Goal: Task Accomplishment & Management: Use online tool/utility

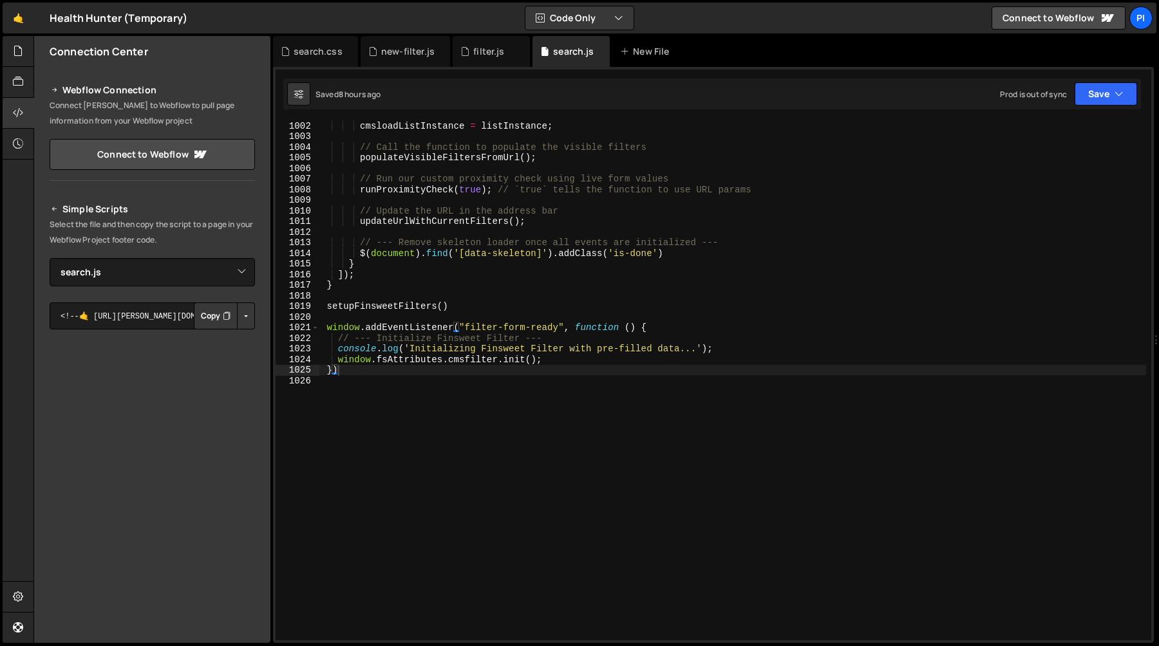
select select "45041"
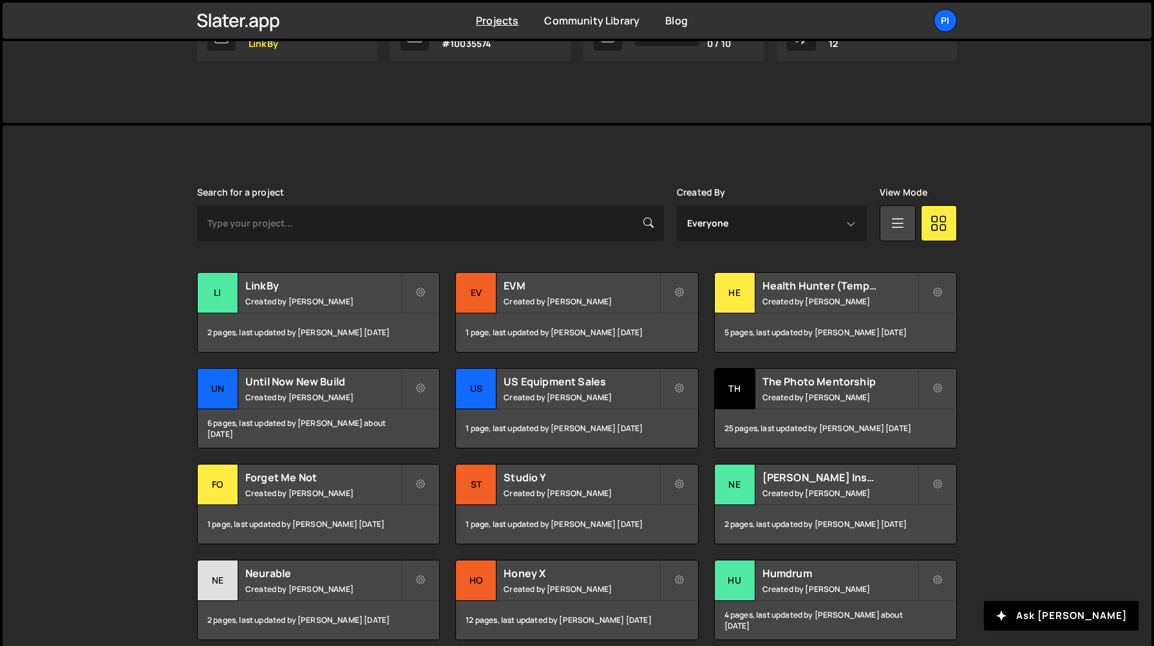
scroll to position [304, 0]
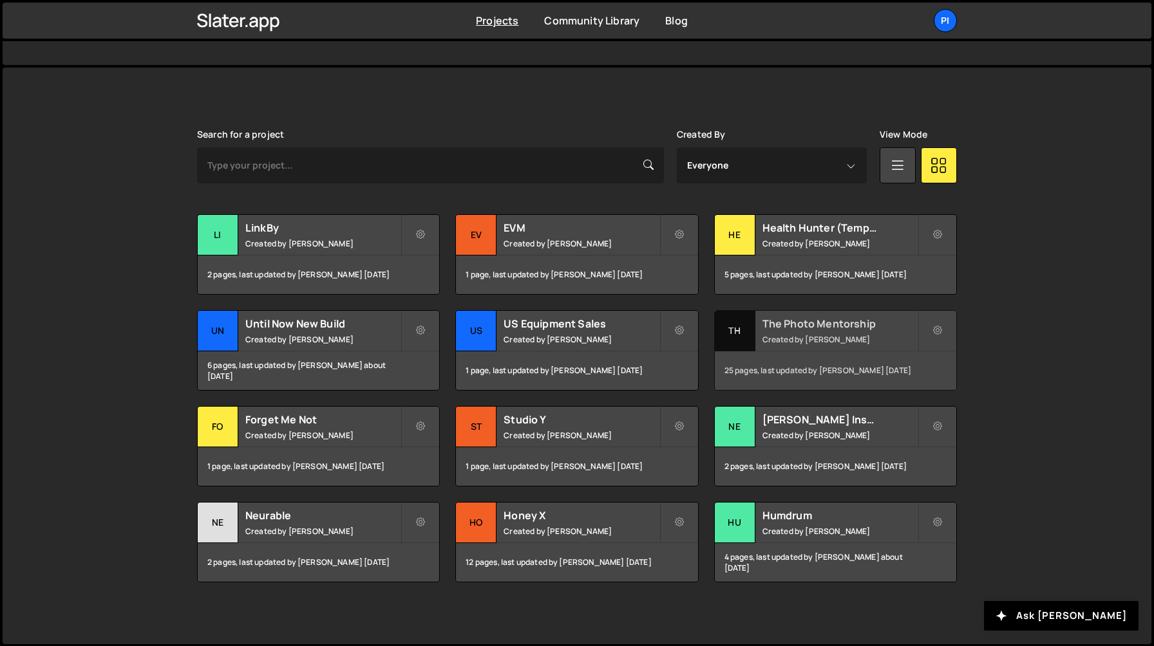
click at [790, 334] on small "Created by [PERSON_NAME]" at bounding box center [839, 339] width 155 height 11
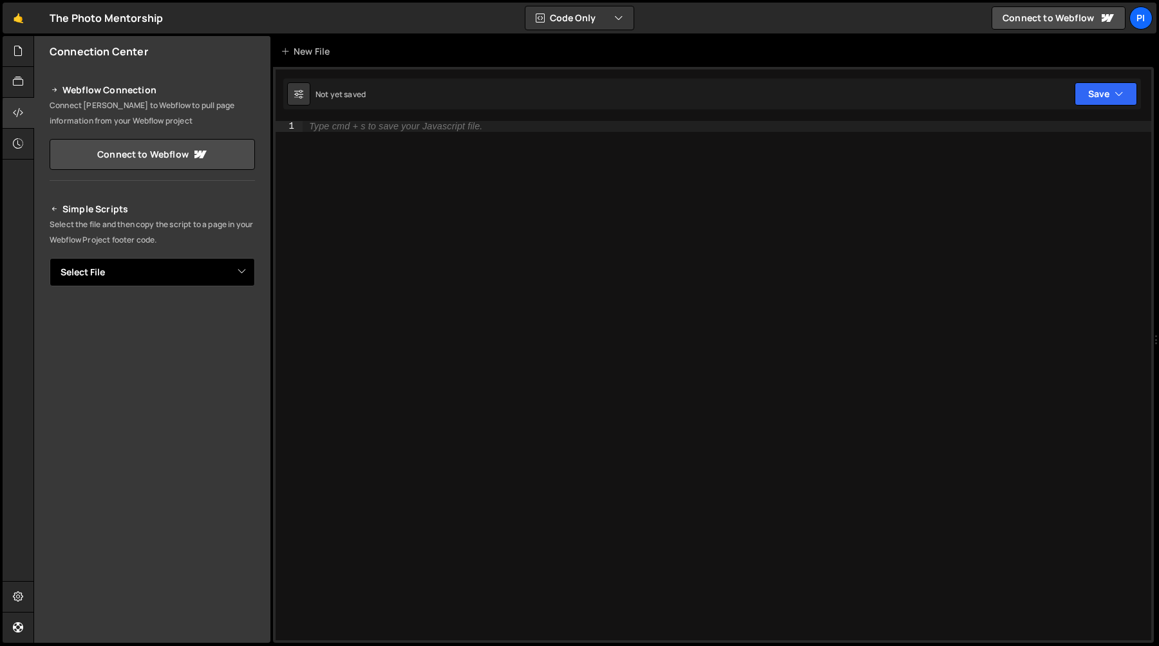
click at [122, 274] on select "Select File account.js account-mytrack.js account-unlock.js archive-global-cour…" at bounding box center [152, 272] width 205 height 28
click at [15, 53] on icon at bounding box center [18, 51] width 10 height 14
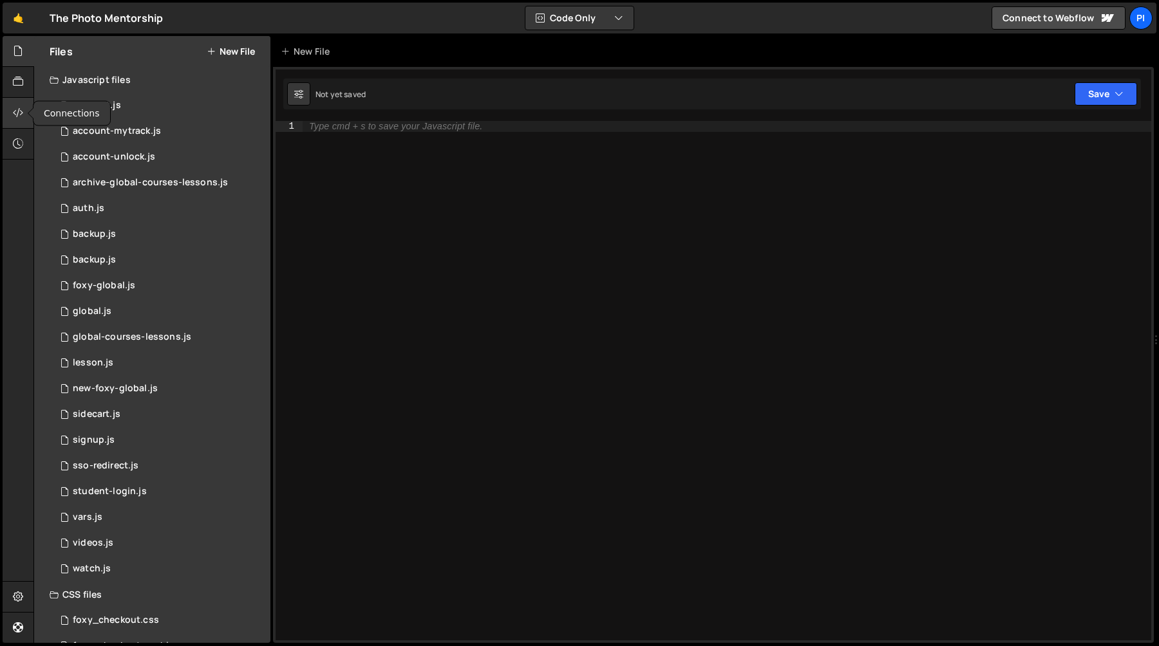
click at [15, 116] on icon at bounding box center [18, 113] width 10 height 14
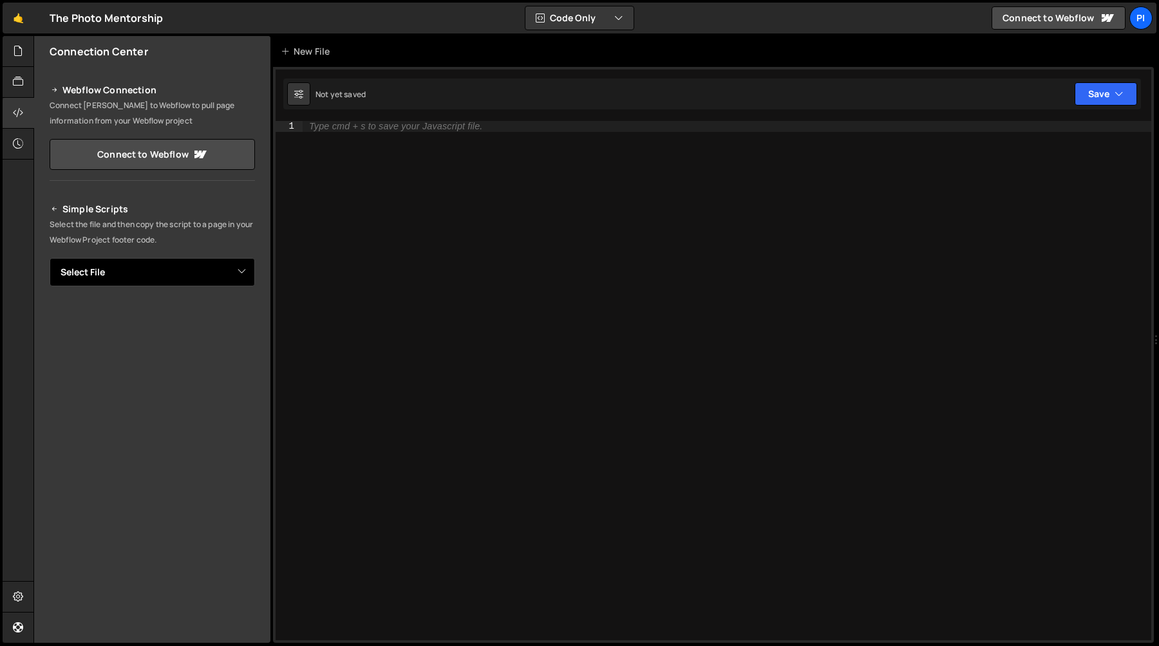
click at [97, 268] on select "Select File account.js account-mytrack.js account-unlock.js archive-global-cour…" at bounding box center [152, 272] width 205 height 28
select select "47004"
click at [50, 258] on select "Select File account.js account-mytrack.js account-unlock.js archive-global-cour…" at bounding box center [152, 272] width 205 height 28
click at [21, 54] on icon at bounding box center [18, 51] width 10 height 14
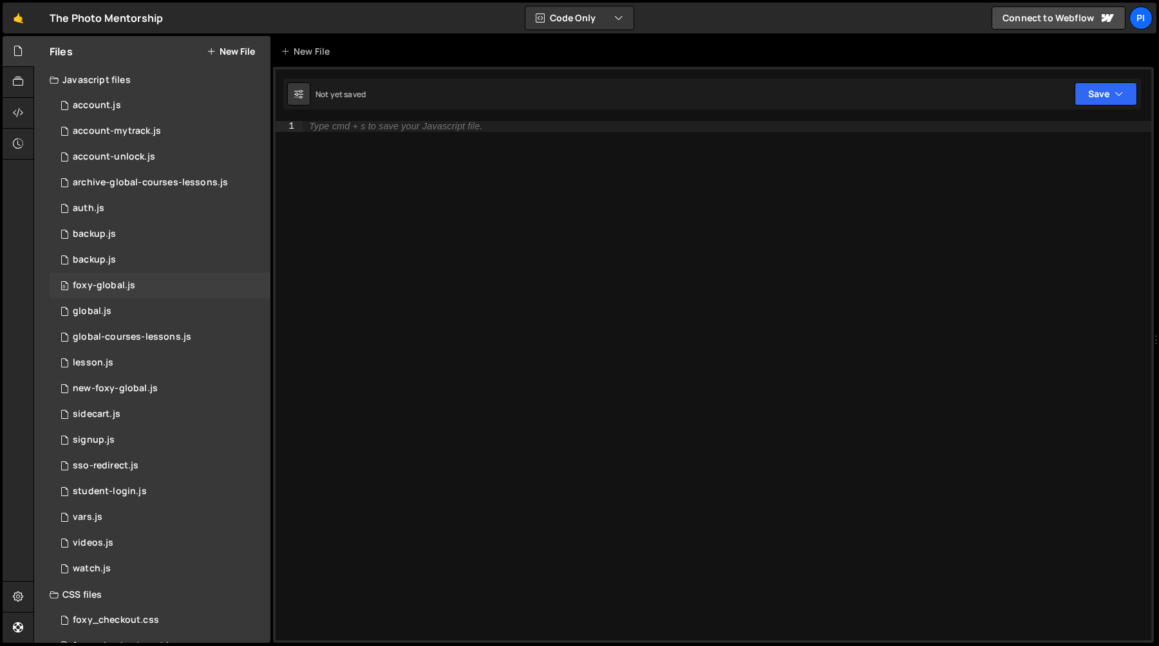
scroll to position [106, 0]
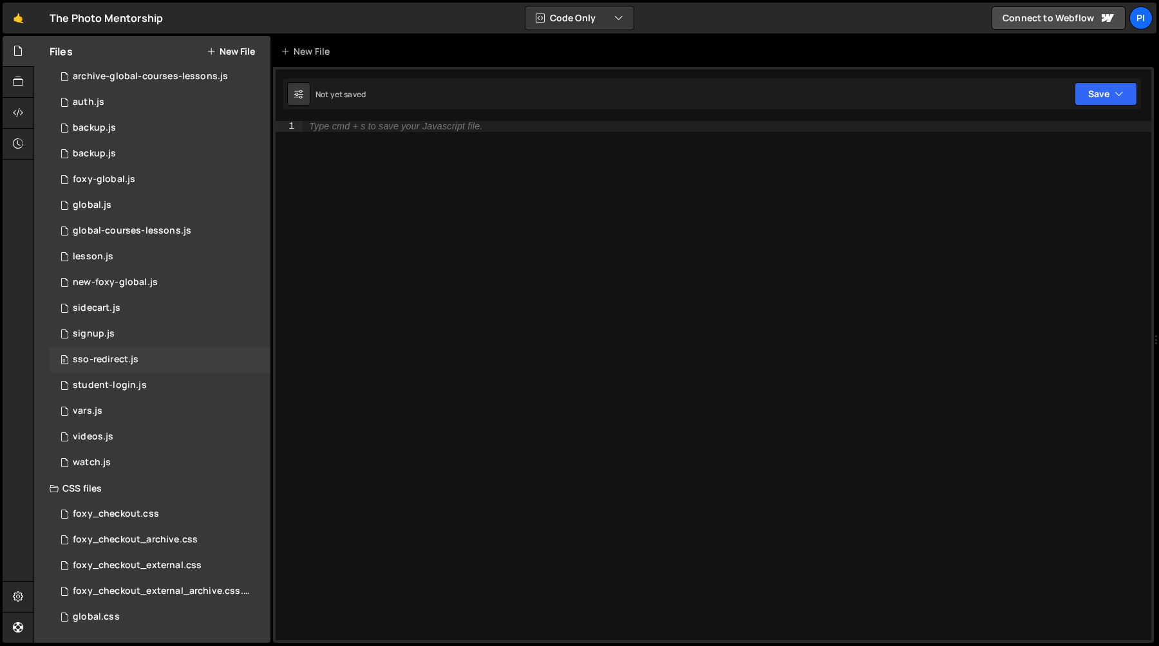
click at [115, 358] on div "sso-redirect.js" at bounding box center [106, 360] width 66 height 12
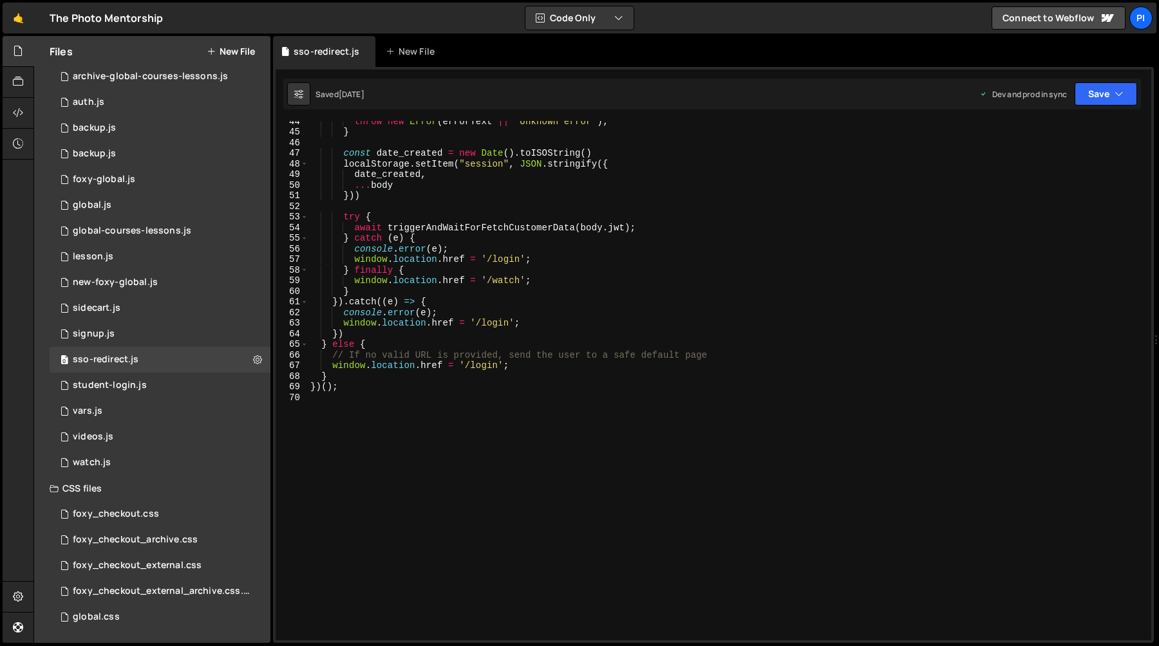
scroll to position [460, 0]
type textarea "window.location.href = '/watch';"
click at [509, 284] on div "throw new Error ( errorText || 'Unknown error' ) ; } const date_created = new D…" at bounding box center [727, 388] width 838 height 541
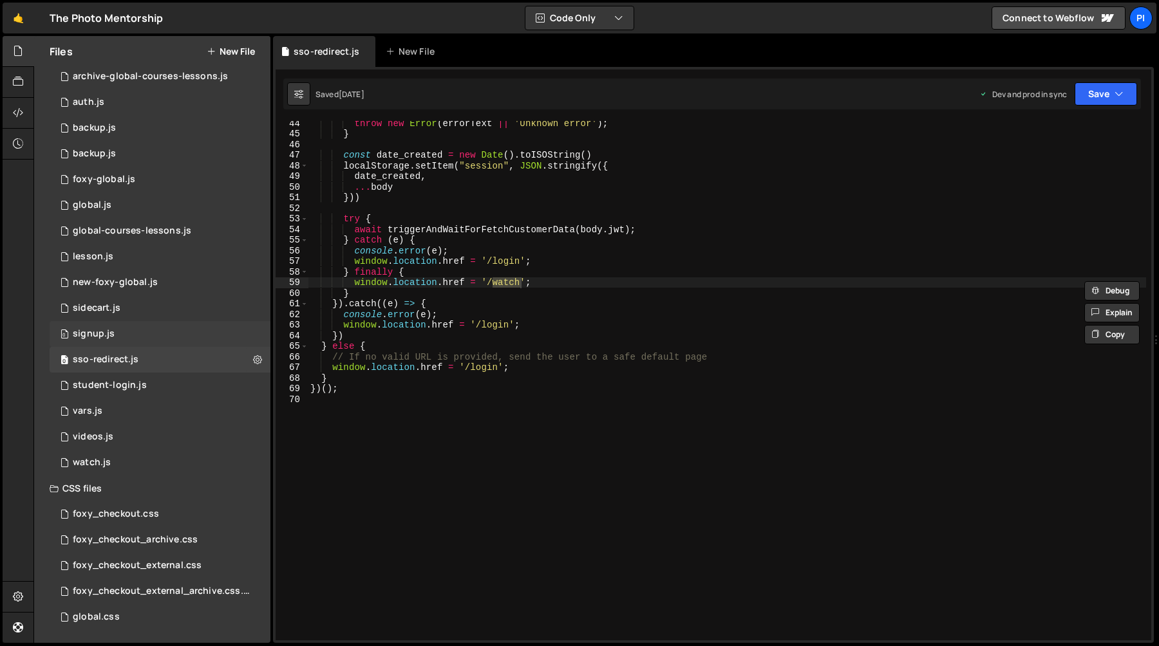
click at [128, 330] on div "0 signup.js 0" at bounding box center [160, 334] width 221 height 26
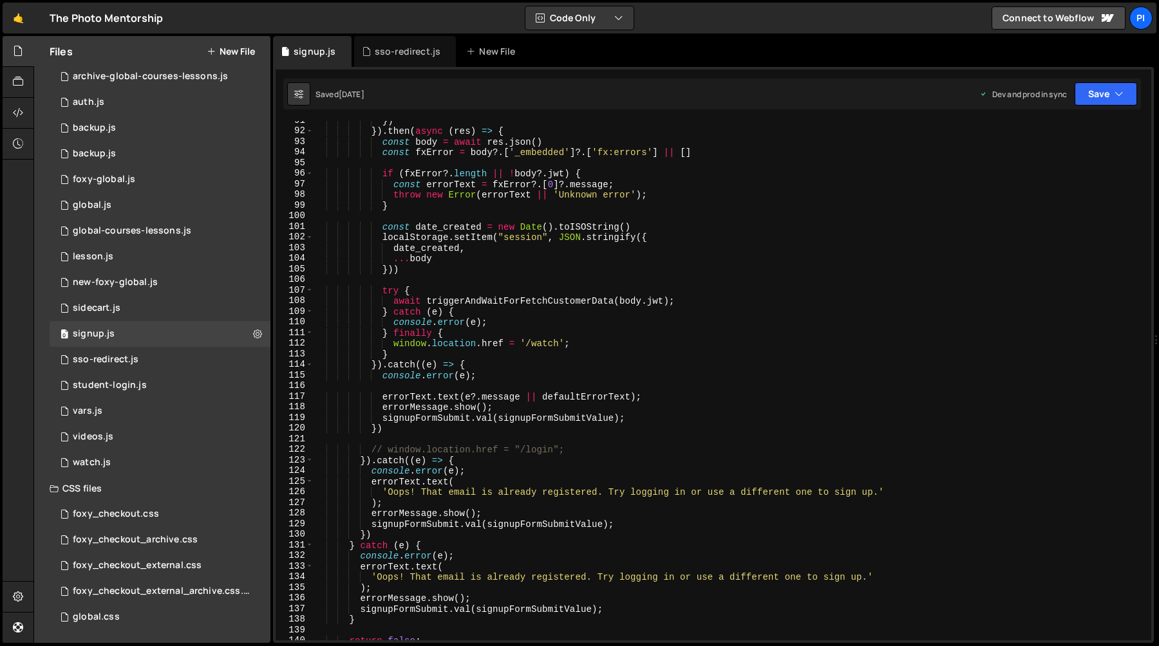
scroll to position [961, 0]
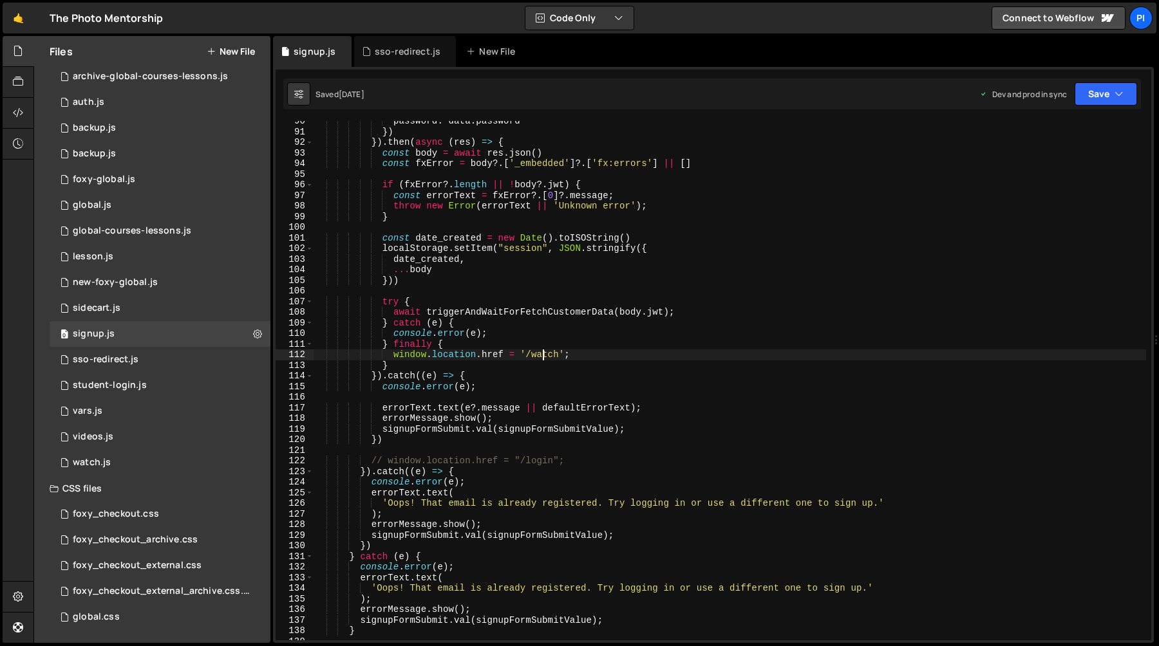
click at [542, 355] on div "password : data . password }) }) . then ( async ( res ) => { const body = await…" at bounding box center [730, 386] width 832 height 541
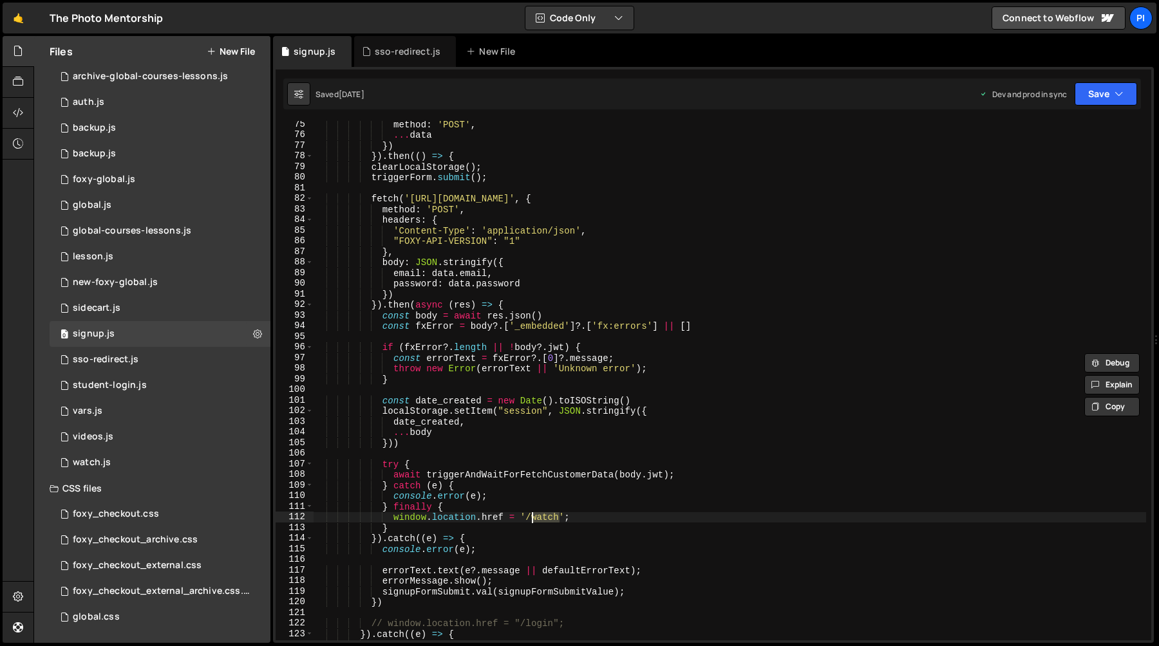
scroll to position [1029, 0]
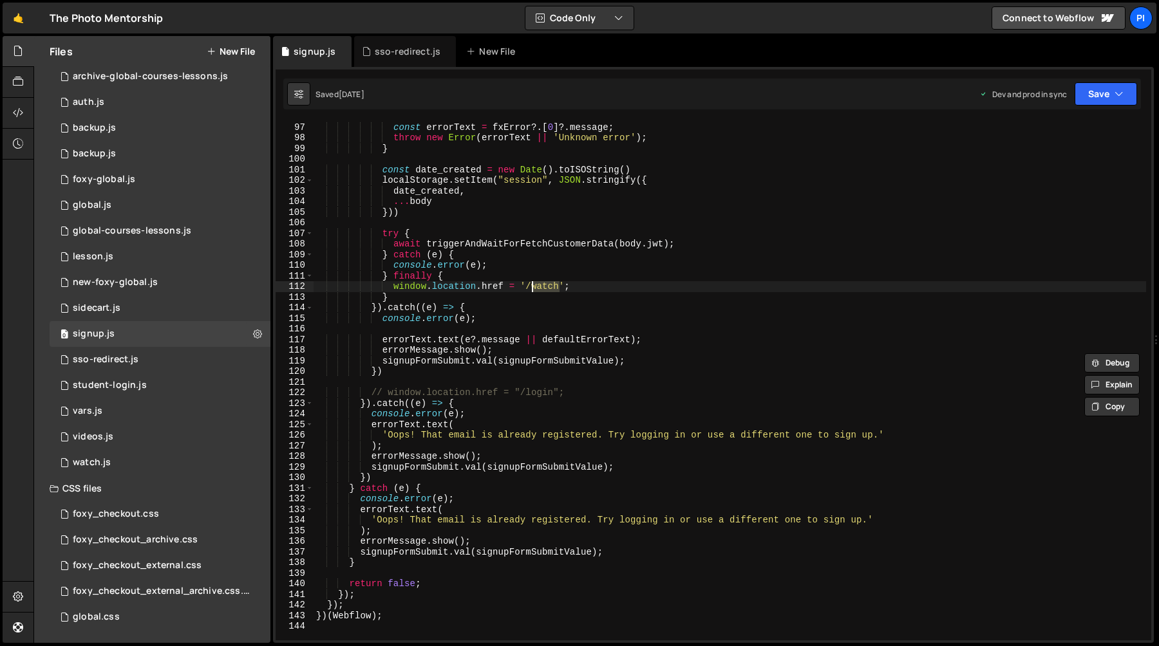
click at [541, 287] on div "if ( fxError ?. length || ! body ?. jwt ) { const errorText = fxError ?. [ 0 ] …" at bounding box center [730, 381] width 832 height 520
click at [541, 287] on div "if ( fxError ?. length || ! body ?. jwt ) { const errorText = fxError ?. [ 0 ] …" at bounding box center [730, 381] width 832 height 541
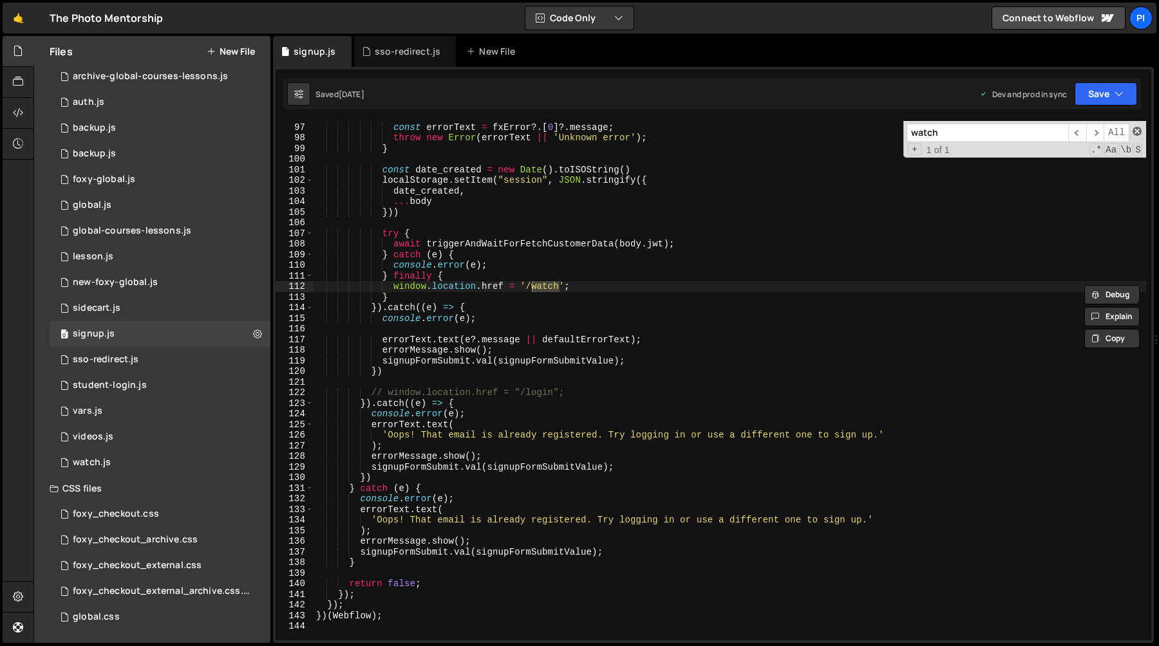
click at [1133, 134] on span at bounding box center [1137, 131] width 9 height 9
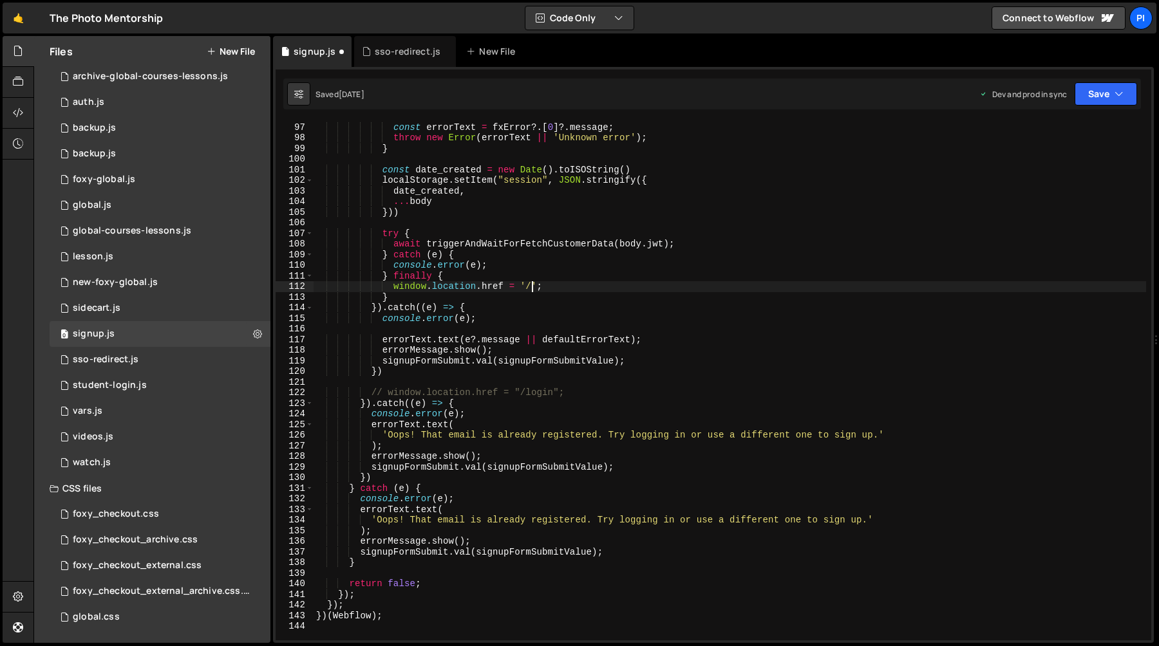
paste textarea "/account/onboarding"
type textarea "window.location.href = '/account/onboarding';"
click at [1091, 101] on button "Save" at bounding box center [1106, 93] width 62 height 23
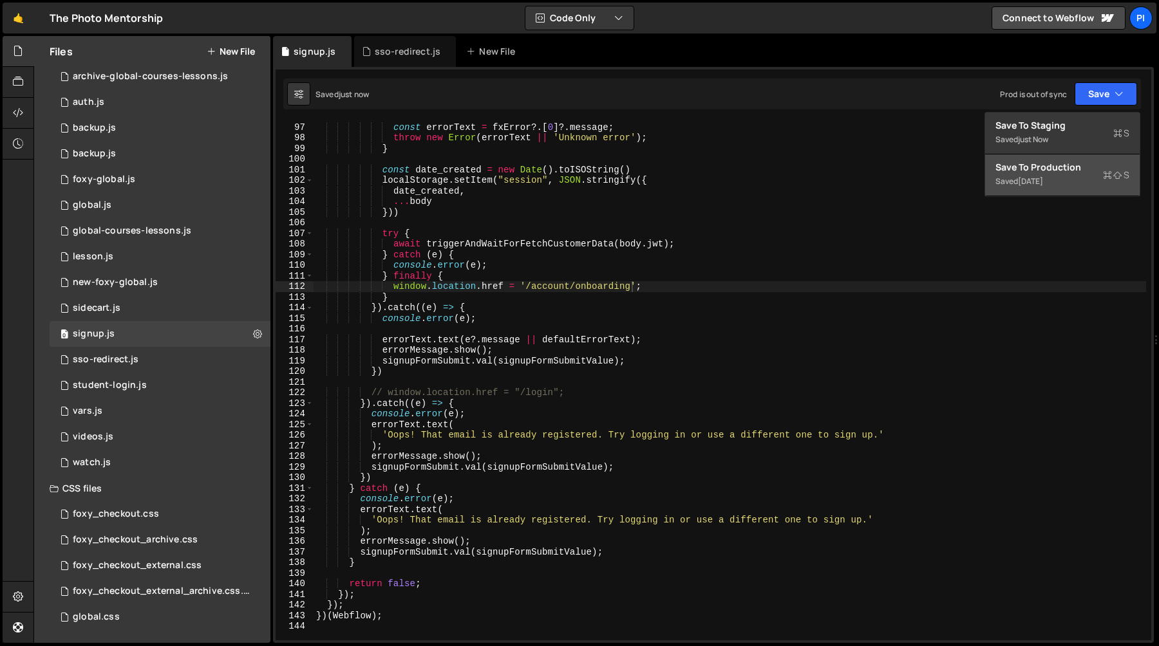
click at [1044, 175] on div "Saved 2 days ago" at bounding box center [1062, 181] width 134 height 15
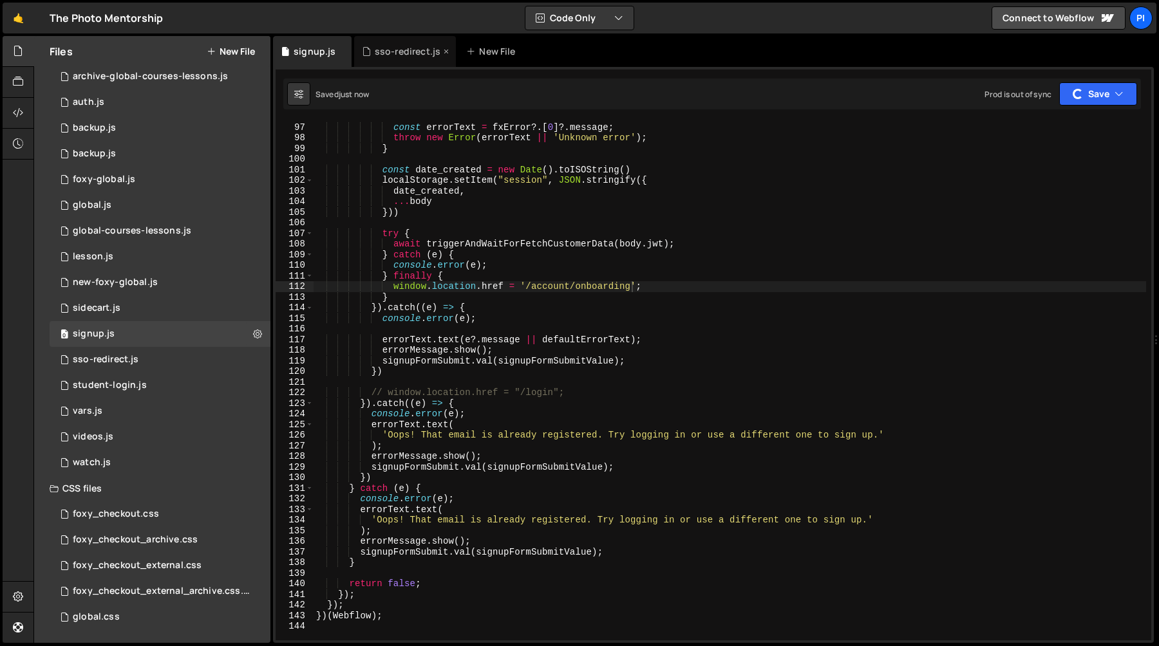
click at [399, 53] on div "sso-redirect.js" at bounding box center [408, 51] width 66 height 13
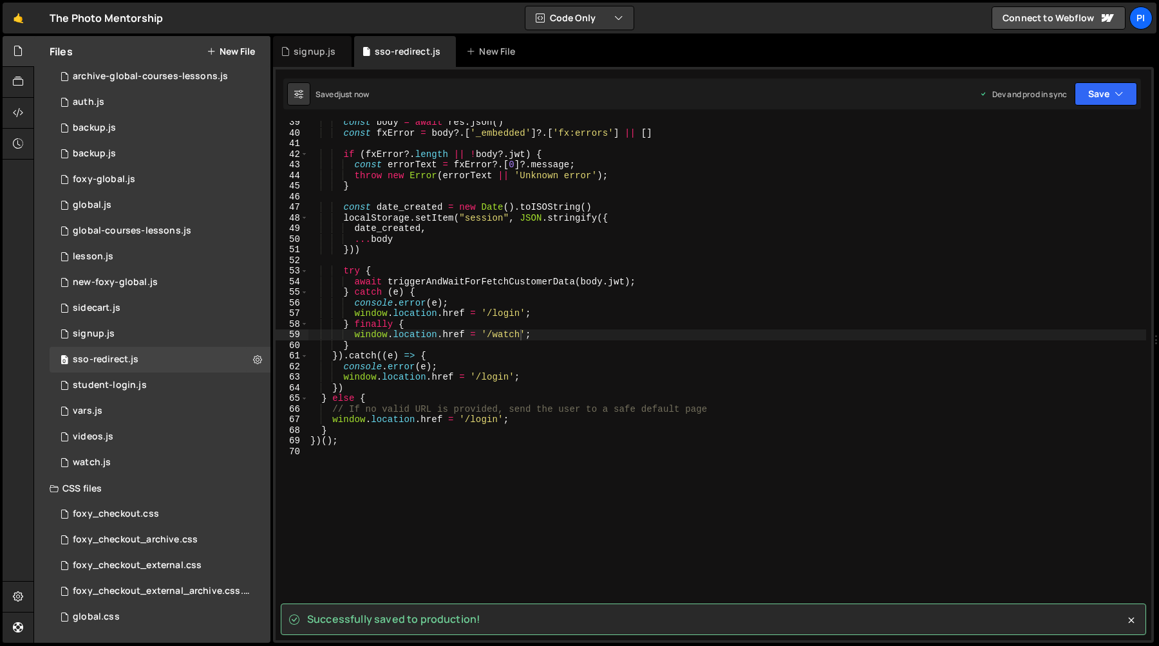
scroll to position [395, 0]
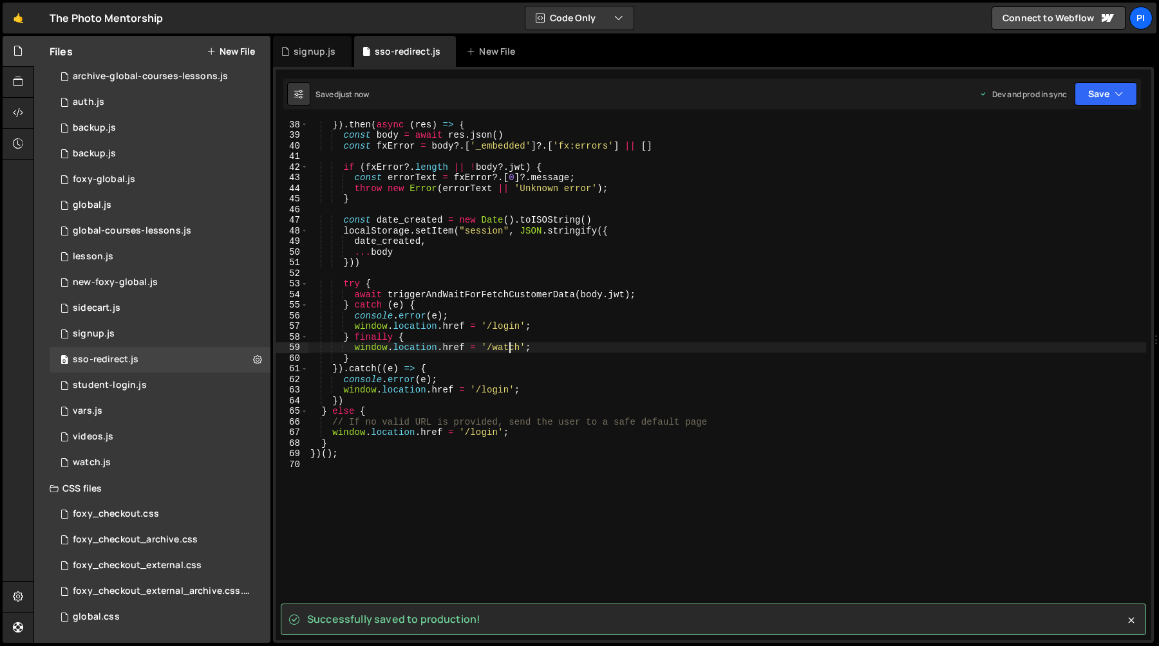
click at [509, 348] on div "}) . then ( async ( res ) => { const body = await res . json ( ) const fxError …" at bounding box center [727, 389] width 838 height 541
paste textarea "/account/onboarding"
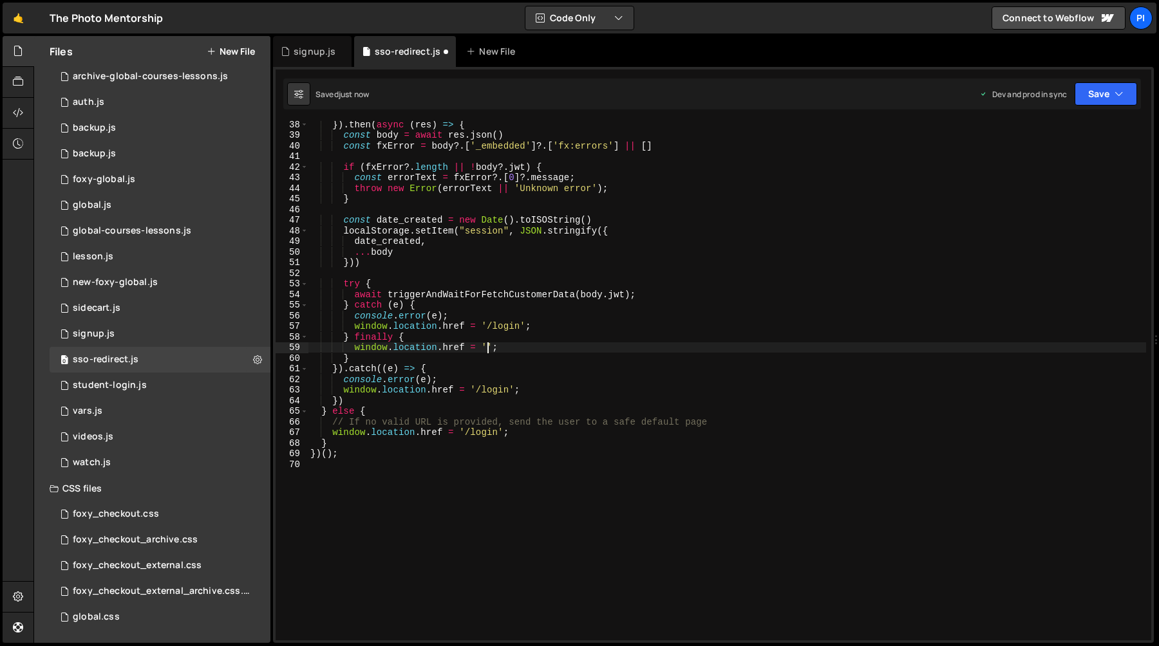
type textarea "window.location.href = '/account/onboarding';"
click at [1116, 93] on icon "button" at bounding box center [1118, 94] width 9 height 13
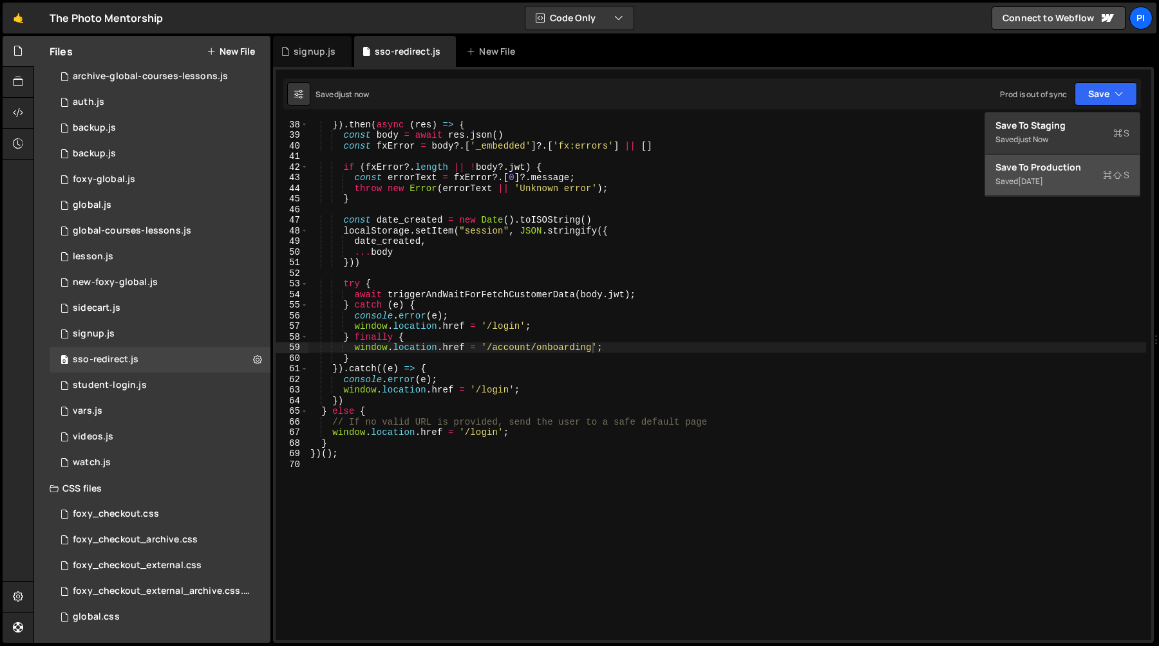
click at [1073, 172] on div "Save to Production S" at bounding box center [1062, 167] width 134 height 13
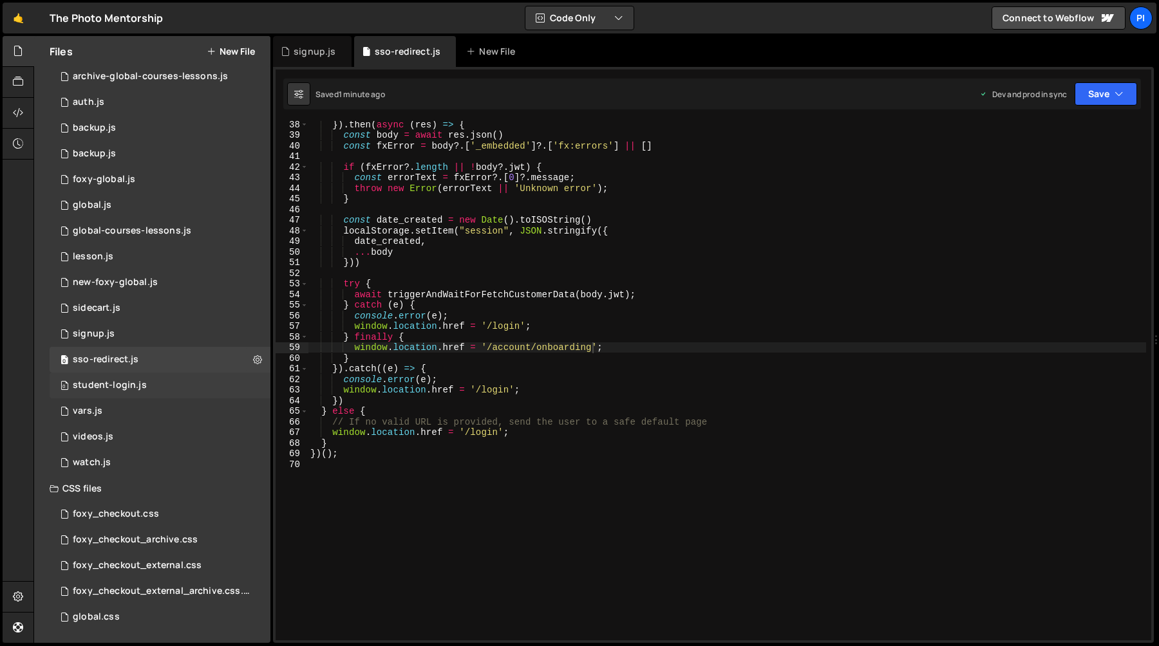
click at [126, 385] on div "student-login.js" at bounding box center [110, 386] width 74 height 12
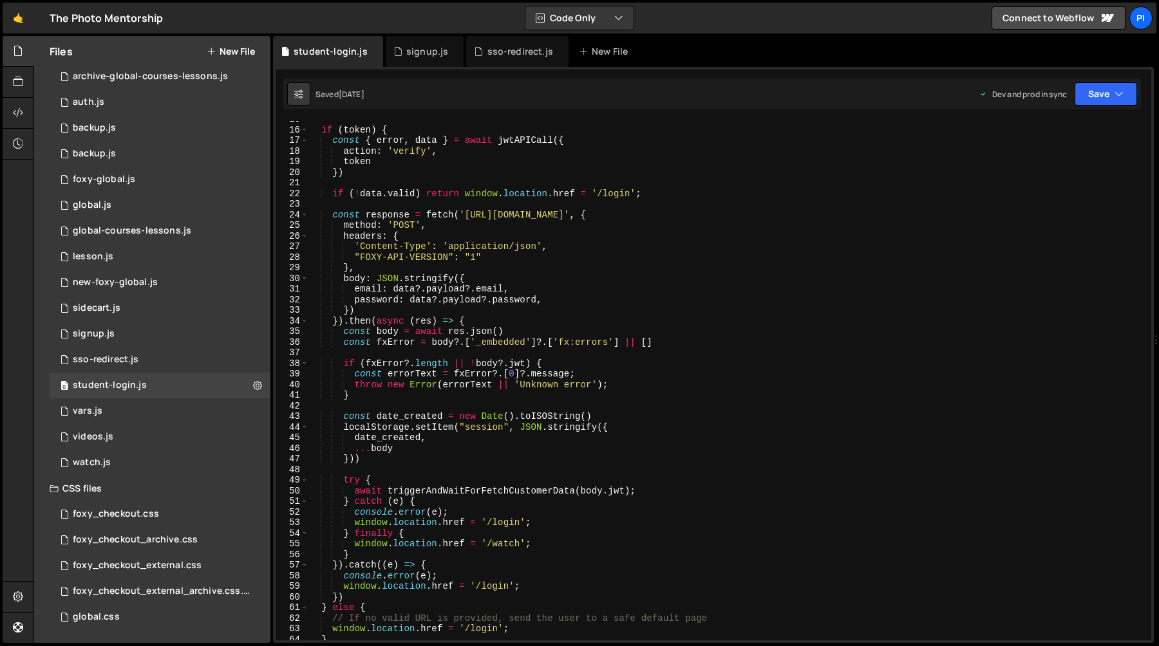
scroll to position [350, 0]
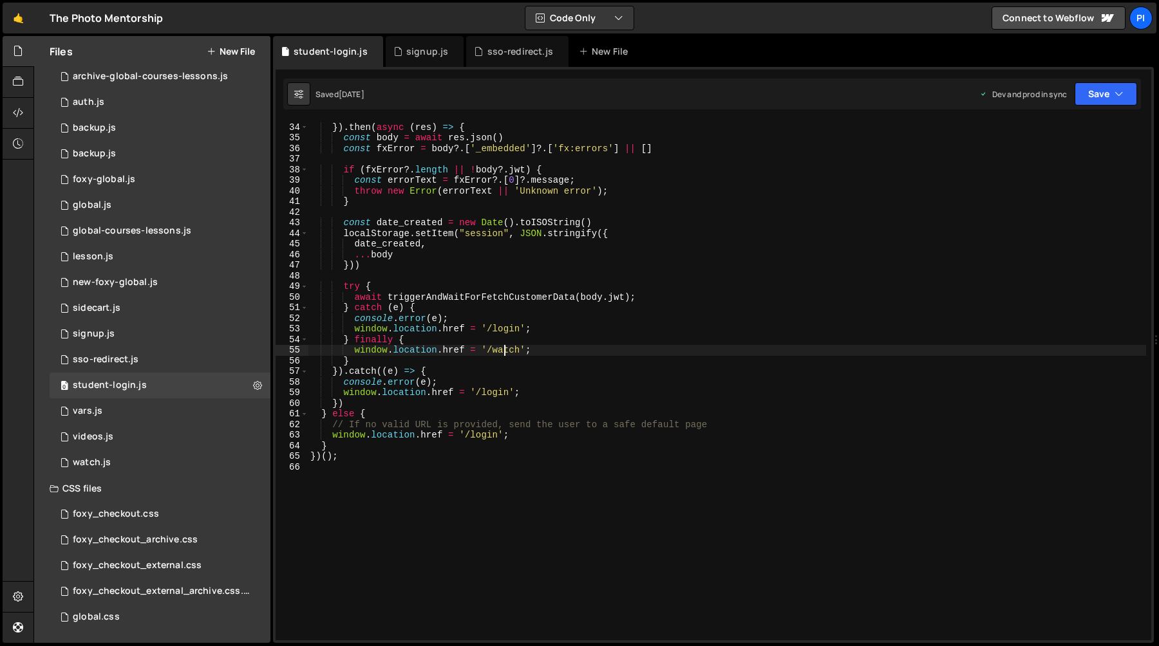
click at [505, 355] on div "}) }) . then ( async ( res ) => { const body = await res . json ( ) const fxErr…" at bounding box center [727, 381] width 838 height 541
type textarea "window.location.href = '/account/onboarding';"
click at [1091, 91] on button "Save" at bounding box center [1106, 93] width 62 height 23
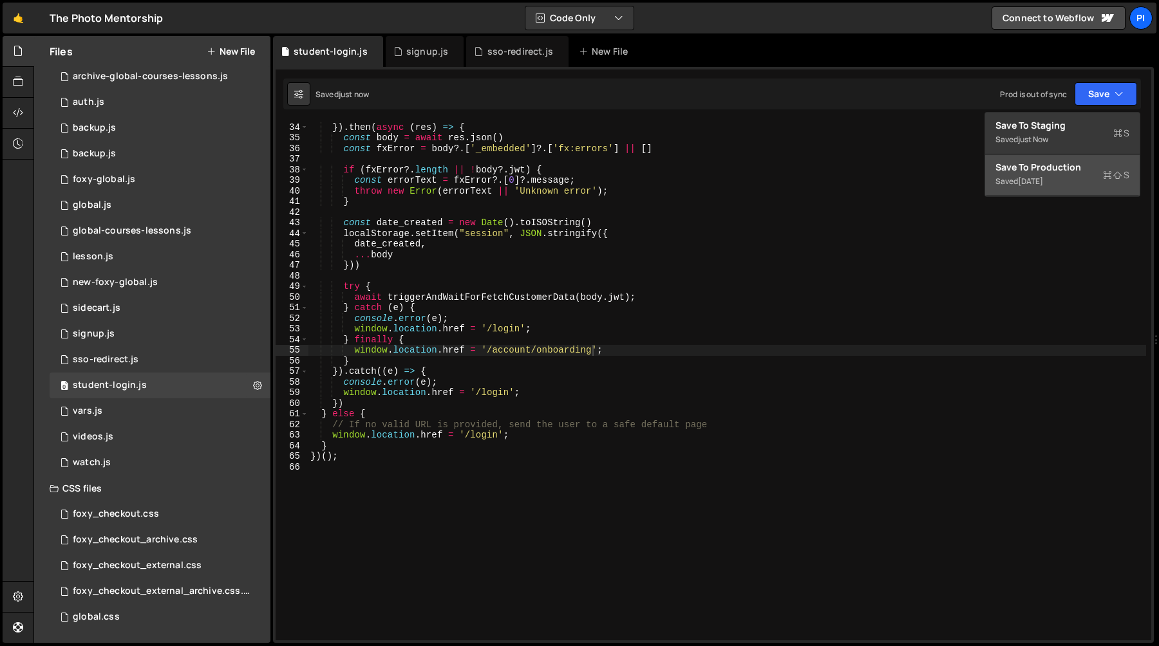
click at [1043, 181] on div "4 days ago" at bounding box center [1030, 181] width 25 height 11
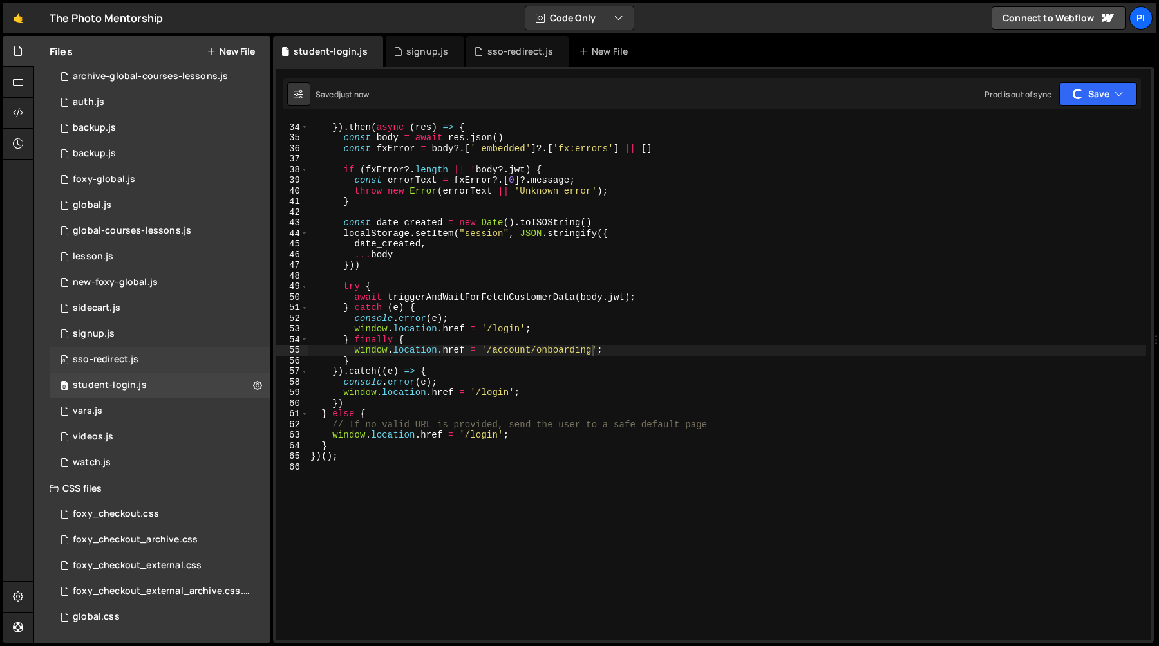
click at [121, 362] on div "sso-redirect.js" at bounding box center [106, 360] width 66 height 12
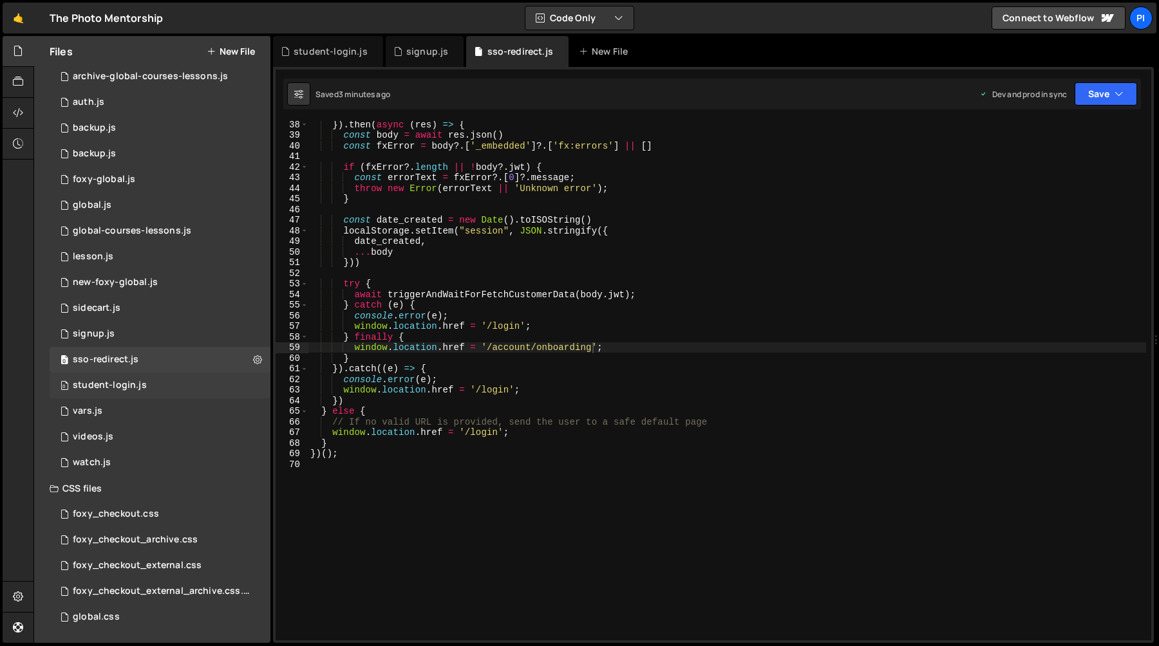
click at [136, 386] on div "student-login.js" at bounding box center [110, 386] width 74 height 12
click at [175, 370] on div "0 sso-redirect.js 0" at bounding box center [160, 360] width 221 height 26
click at [187, 337] on div "0 signup.js 0" at bounding box center [160, 334] width 221 height 26
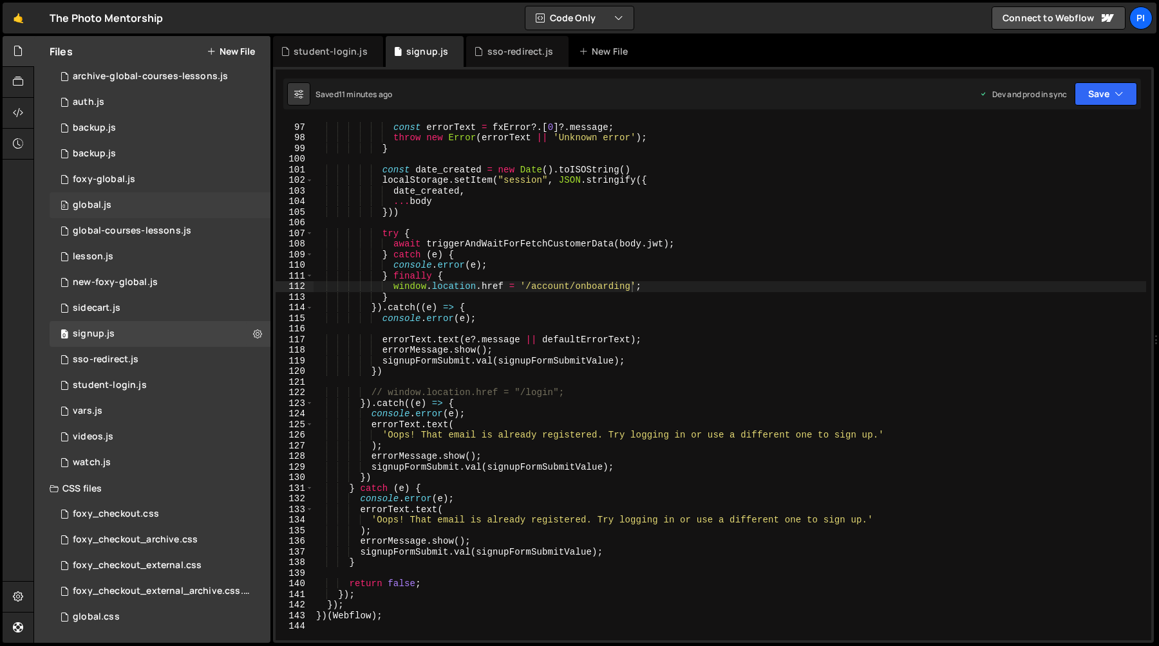
click at [140, 211] on div "0 global.js 0" at bounding box center [160, 206] width 221 height 26
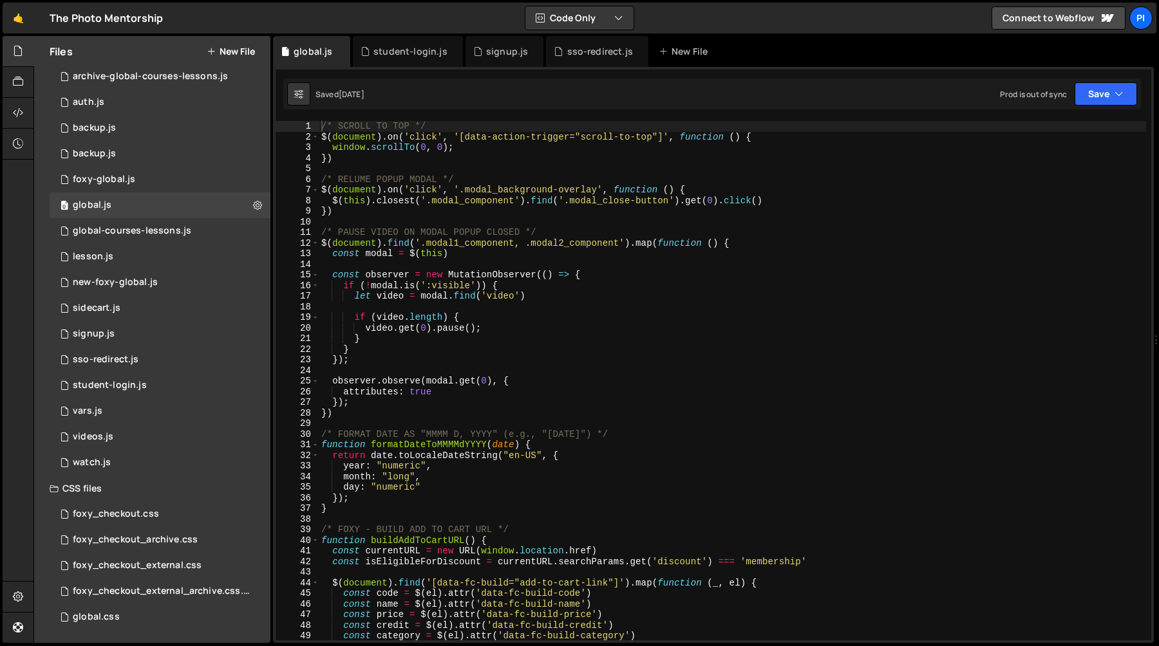
scroll to position [1216, 0]
click at [464, 227] on div "/* SCROLL TO TOP */ $ ( document ) . on ( 'click' , '[data-action-trigger="scro…" at bounding box center [732, 391] width 827 height 541
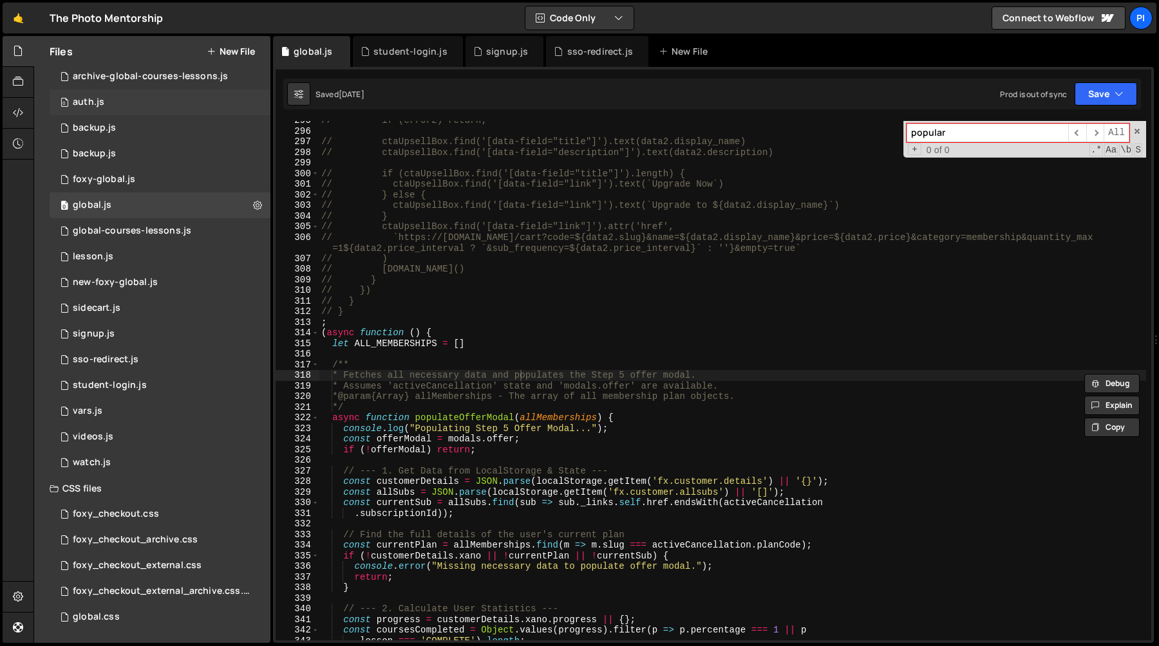
scroll to position [0, 0]
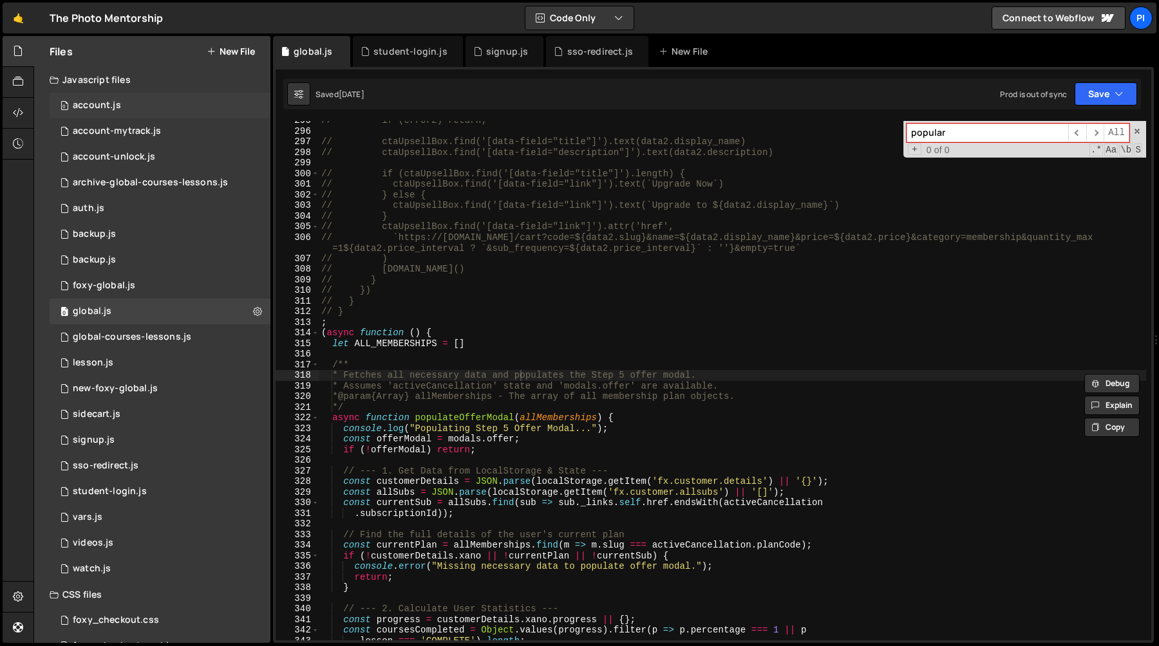
type input "popular"
click at [133, 108] on div "0 account.js 0" at bounding box center [160, 106] width 221 height 26
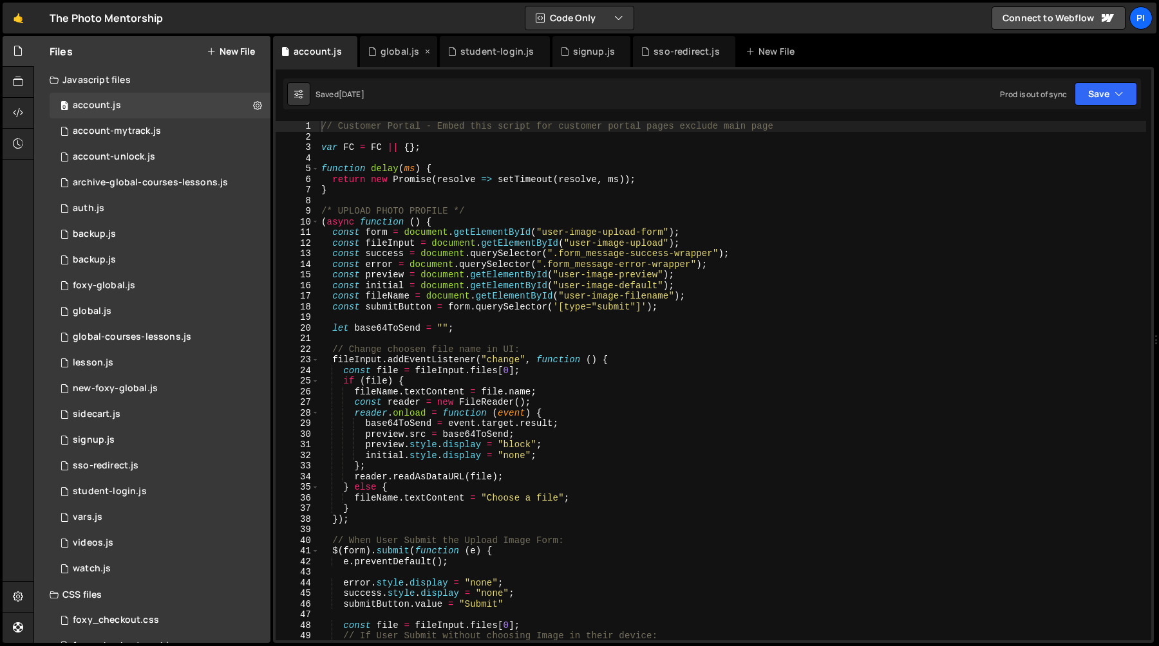
click at [424, 52] on icon at bounding box center [427, 51] width 9 height 13
type textarea "function delay(ms) {"
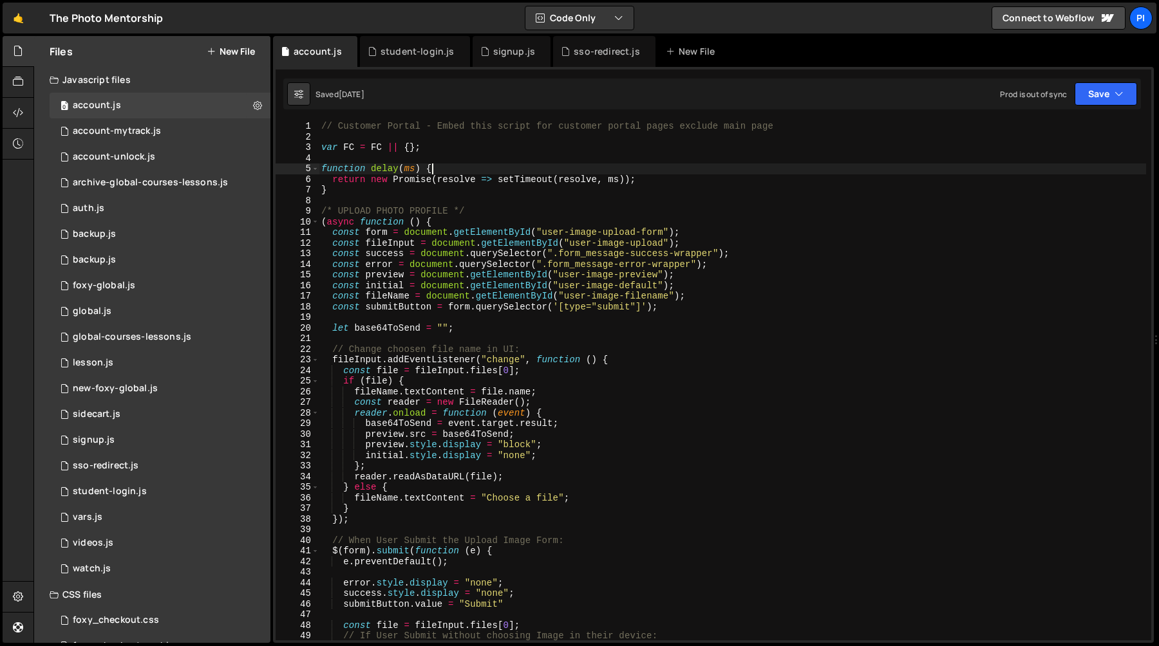
click at [462, 173] on div "// Customer Portal - Embed this script for customer portal pages exclude main p…" at bounding box center [732, 391] width 827 height 541
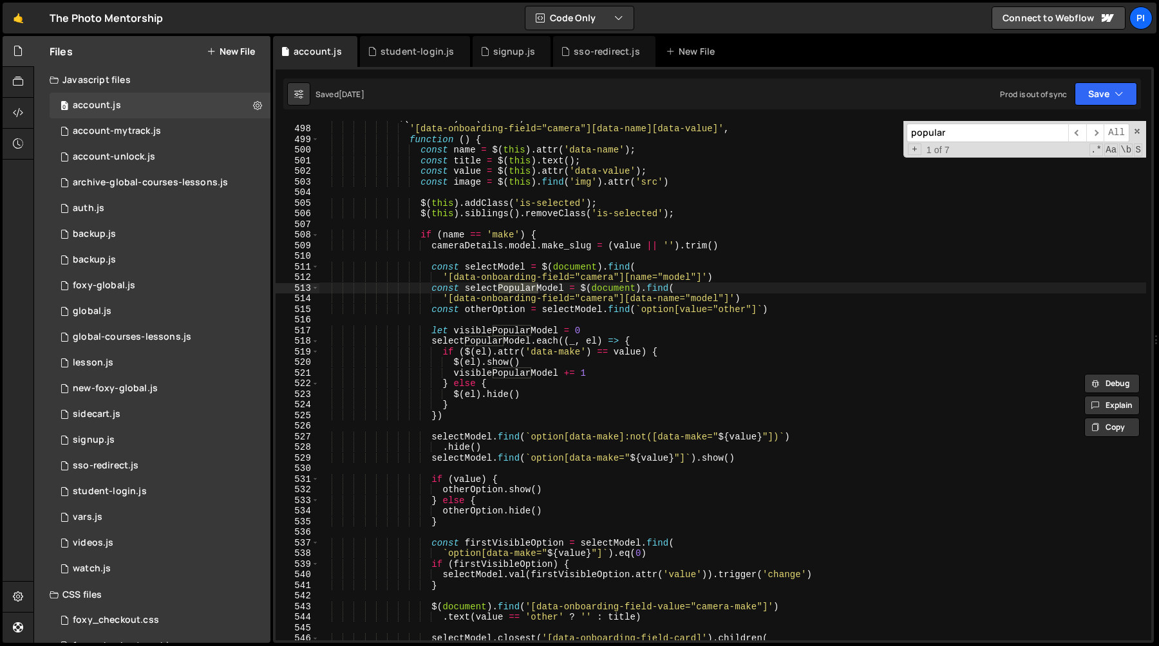
scroll to position [5314, 0]
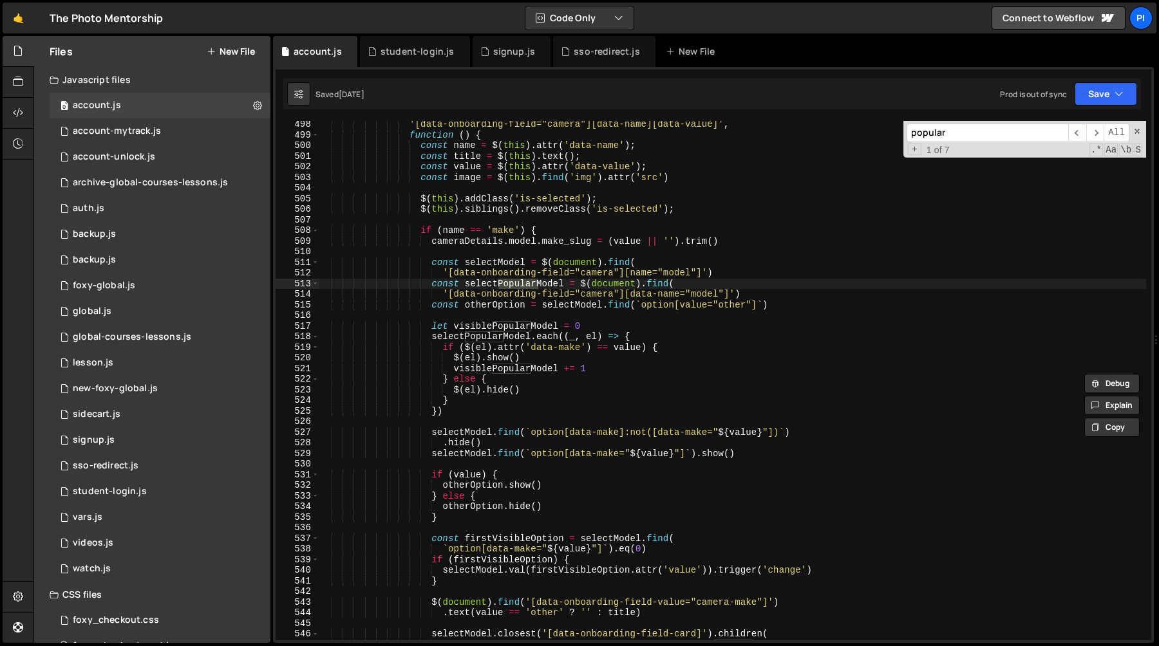
type input "popular"
click at [432, 328] on div "'[data-onboarding-field="camera"][data-name][data-value]' , function ( ) { cons…" at bounding box center [732, 389] width 827 height 541
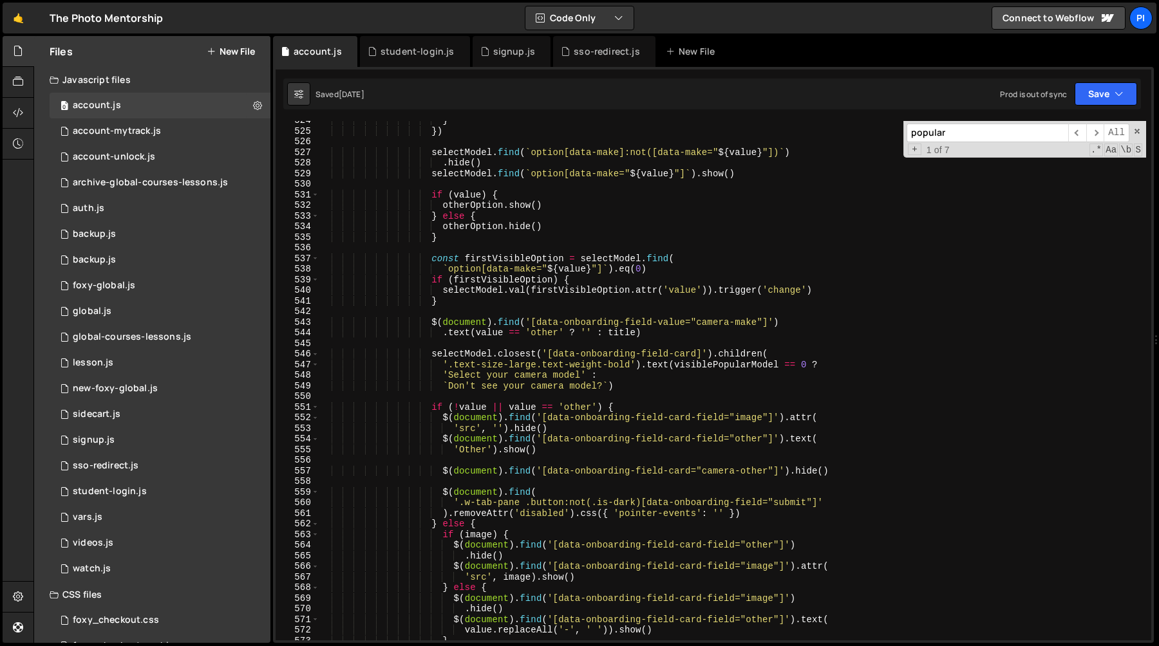
scroll to position [5578, 0]
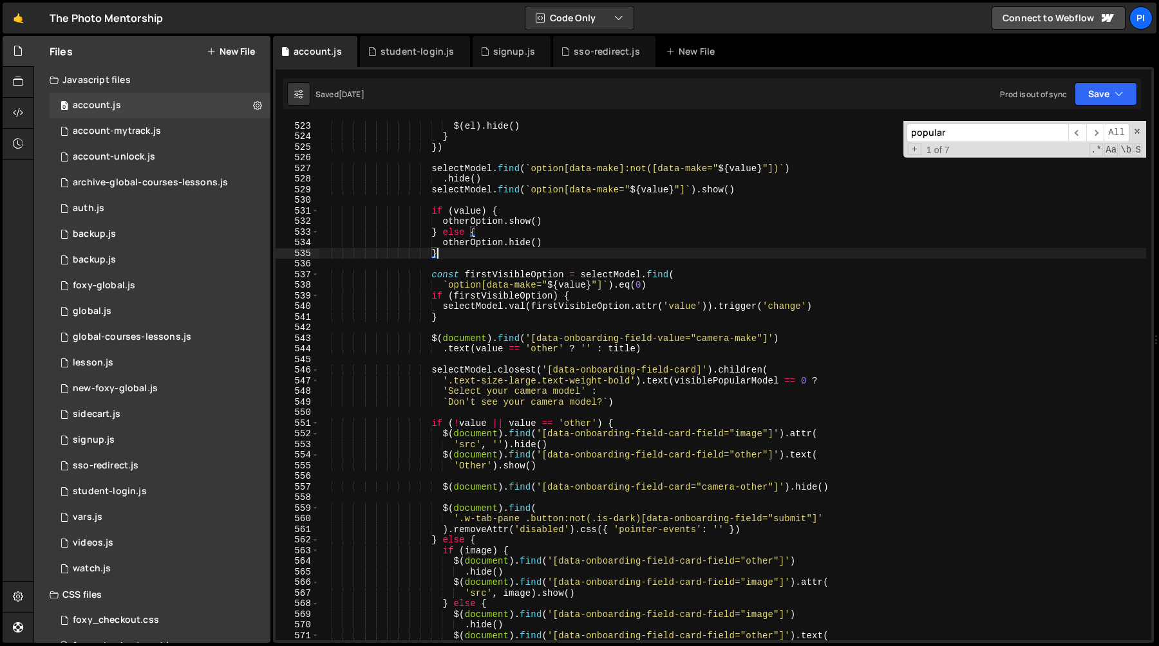
click at [461, 256] on div "$ ( el ) . hide ( ) } }) selectModel . find ( ` option[data-make]:not([data-mak…" at bounding box center [732, 390] width 827 height 541
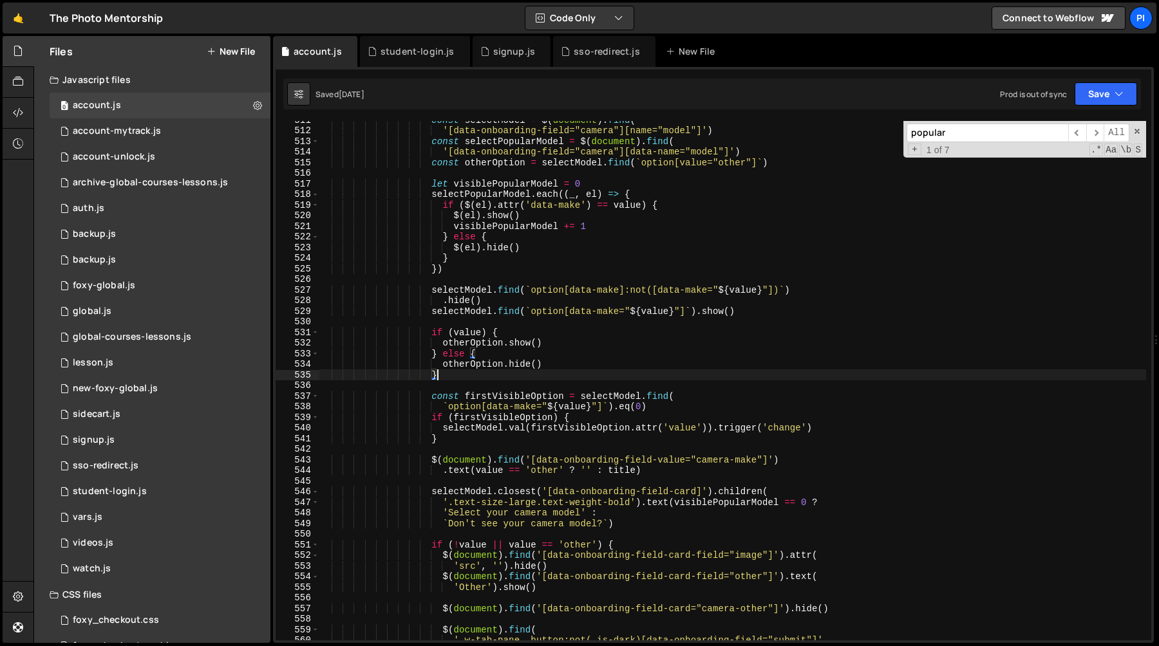
scroll to position [5455, 0]
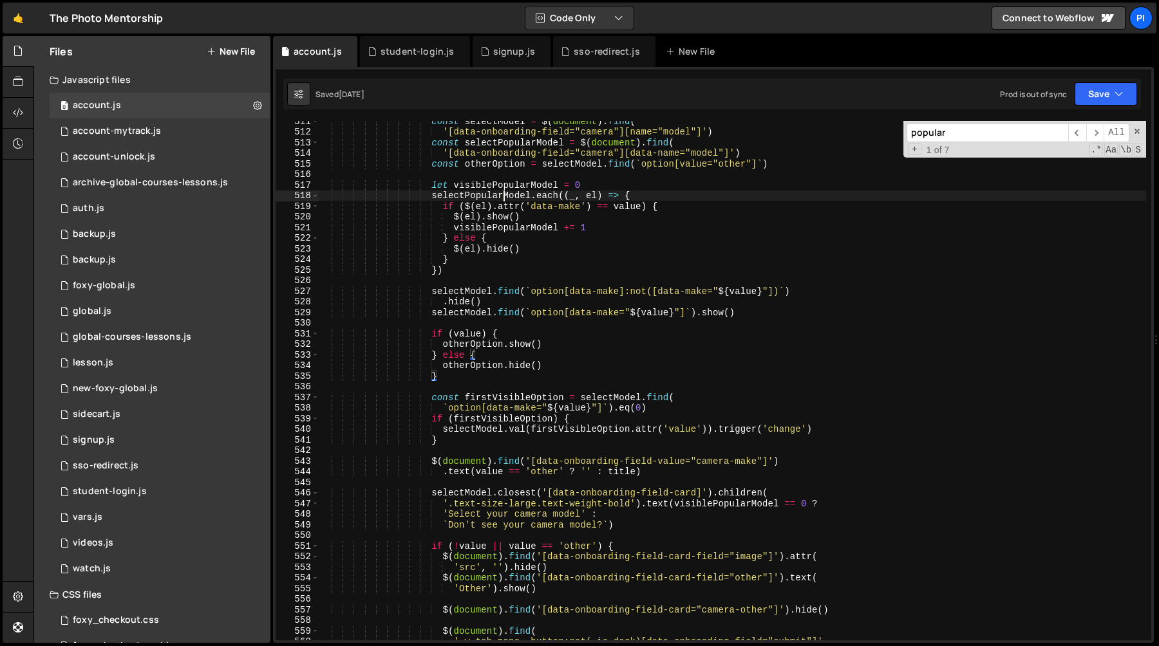
click at [503, 196] on div "const selectModel = $ ( document ) . find ( '[data-onboarding-field="camera"][n…" at bounding box center [732, 386] width 827 height 541
click at [543, 207] on div "const selectModel = $ ( document ) . find ( '[data-onboarding-field="camera"][n…" at bounding box center [732, 386] width 827 height 541
click at [606, 207] on div "const selectModel = $ ( document ) . find ( '[data-onboarding-field="camera"][n…" at bounding box center [732, 386] width 827 height 541
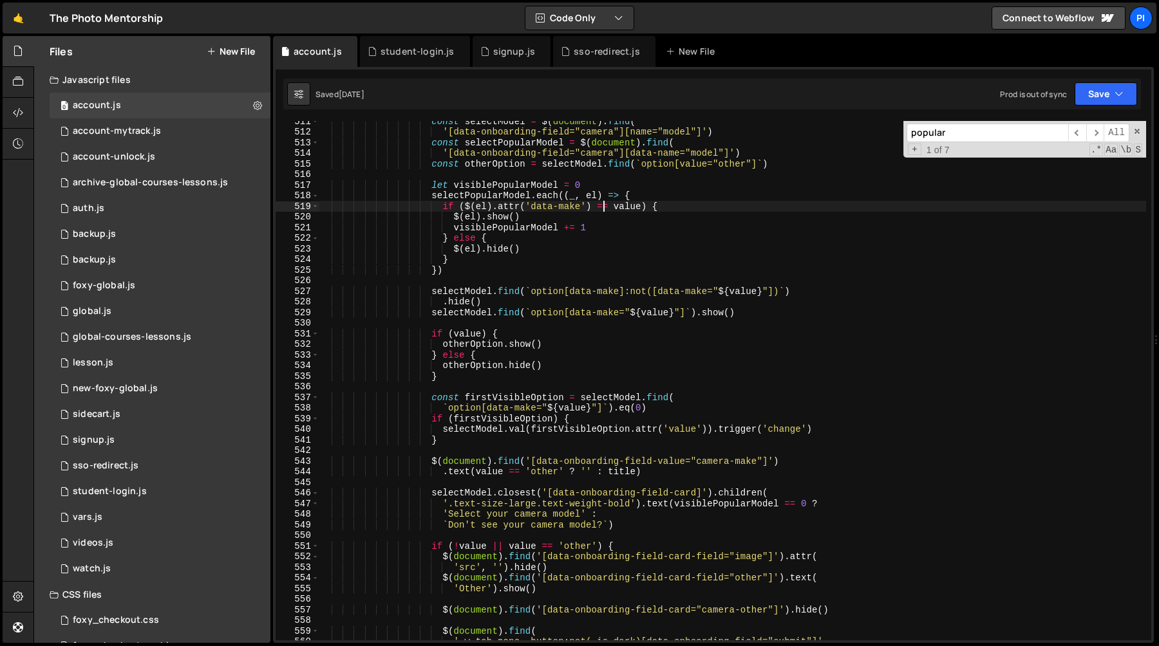
click at [551, 218] on div "const selectModel = $ ( document ) . find ( '[data-onboarding-field="camera"][n…" at bounding box center [732, 386] width 827 height 541
click at [596, 227] on div "const selectModel = $ ( document ) . find ( '[data-onboarding-field="camera"][n…" at bounding box center [732, 386] width 827 height 541
click at [594, 198] on div "const selectModel = $ ( document ) . find ( '[data-onboarding-field="camera"][n…" at bounding box center [732, 386] width 827 height 541
click at [526, 194] on div "const selectModel = $ ( document ) . find ( '[data-onboarding-field="camera"][n…" at bounding box center [732, 386] width 827 height 541
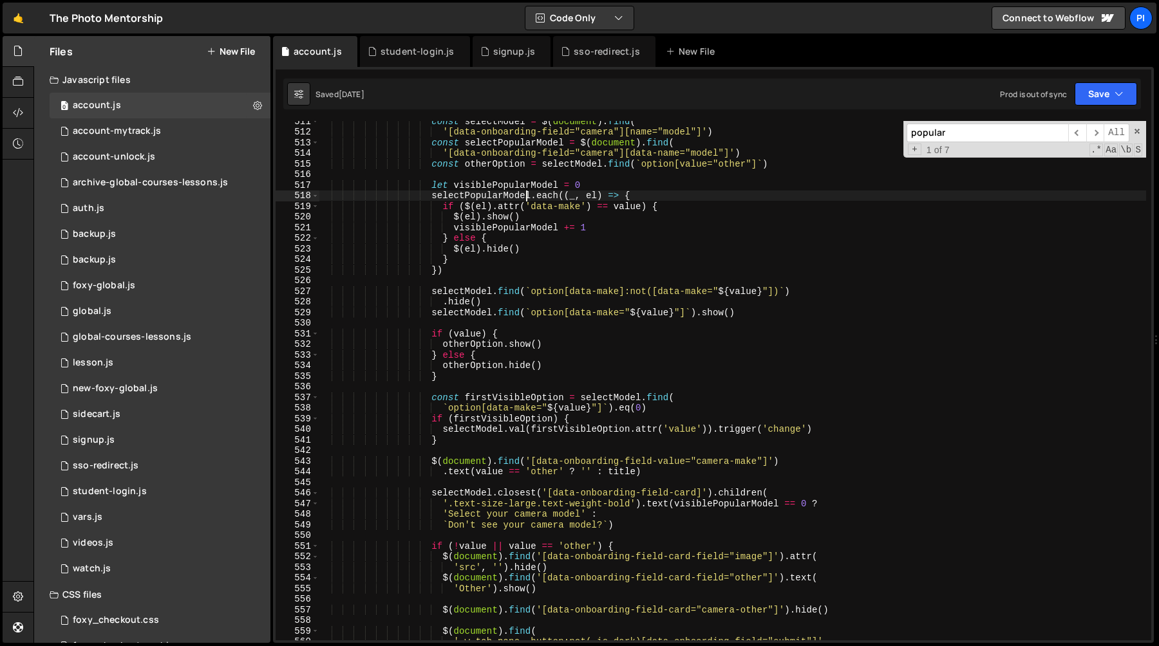
click at [526, 194] on div "const selectModel = $ ( document ) . find ( '[data-onboarding-field="camera"][n…" at bounding box center [732, 386] width 827 height 541
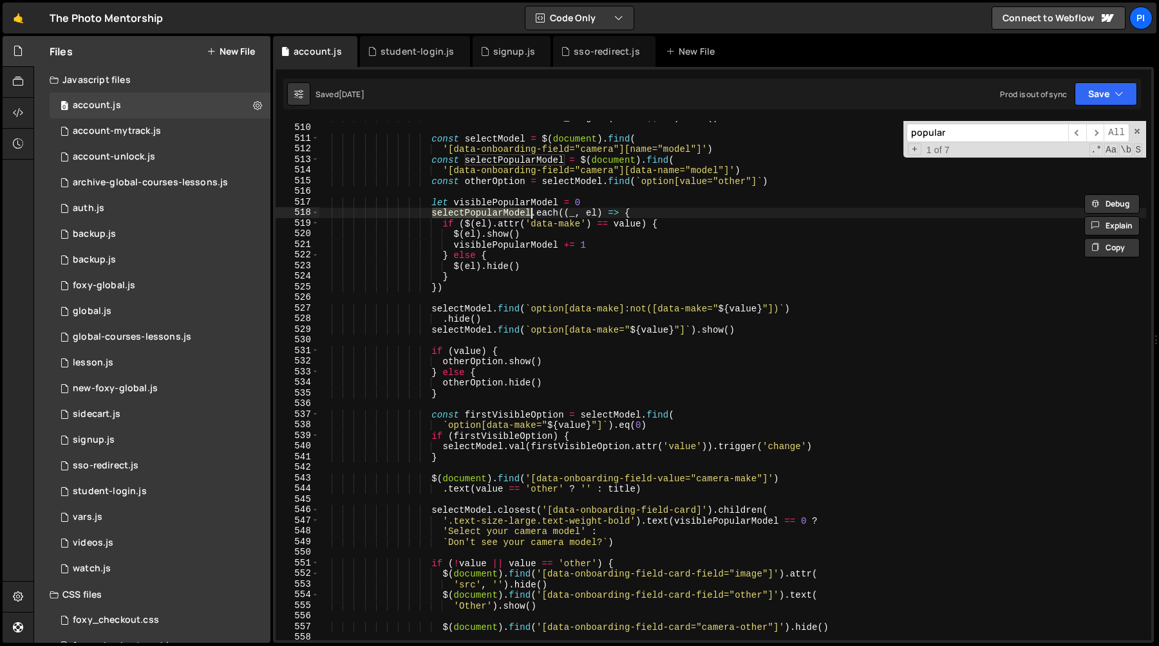
scroll to position [5433, 0]
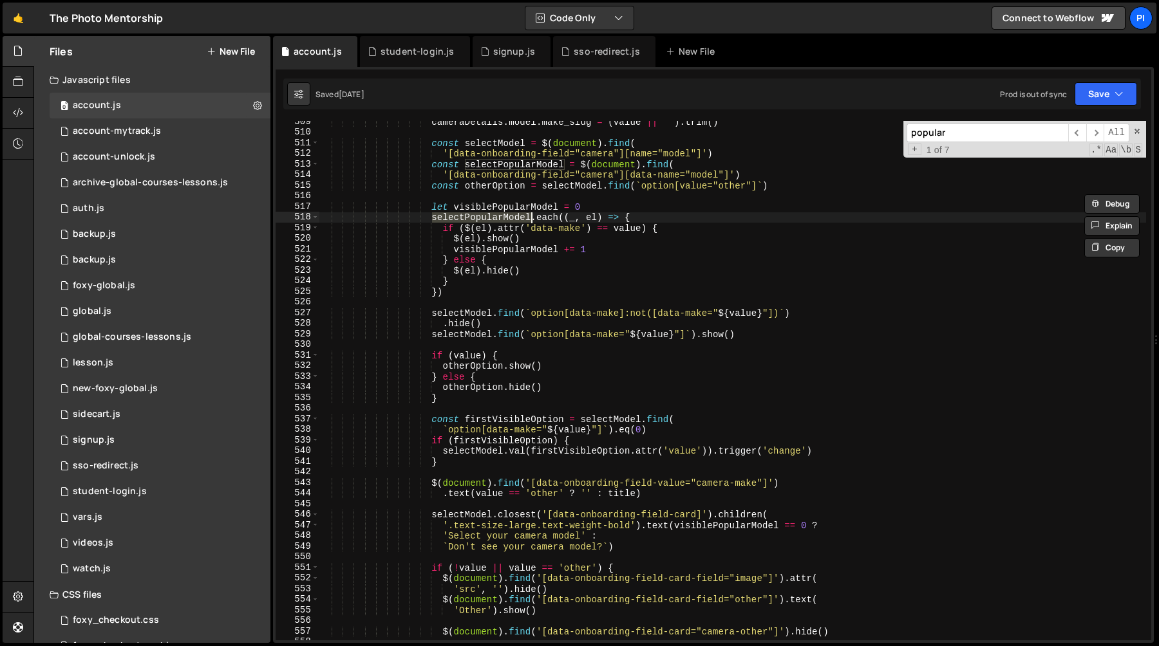
click at [602, 247] on div "cameraDetails . model . make_slug = ( value || '' ) . trim ( ) const selectMode…" at bounding box center [732, 387] width 827 height 541
type textarea "visiblePopularModel += 1"
click at [597, 198] on div "cameraDetails . model . make_slug = ( value || '' ) . trim ( ) const selectMode…" at bounding box center [732, 387] width 827 height 541
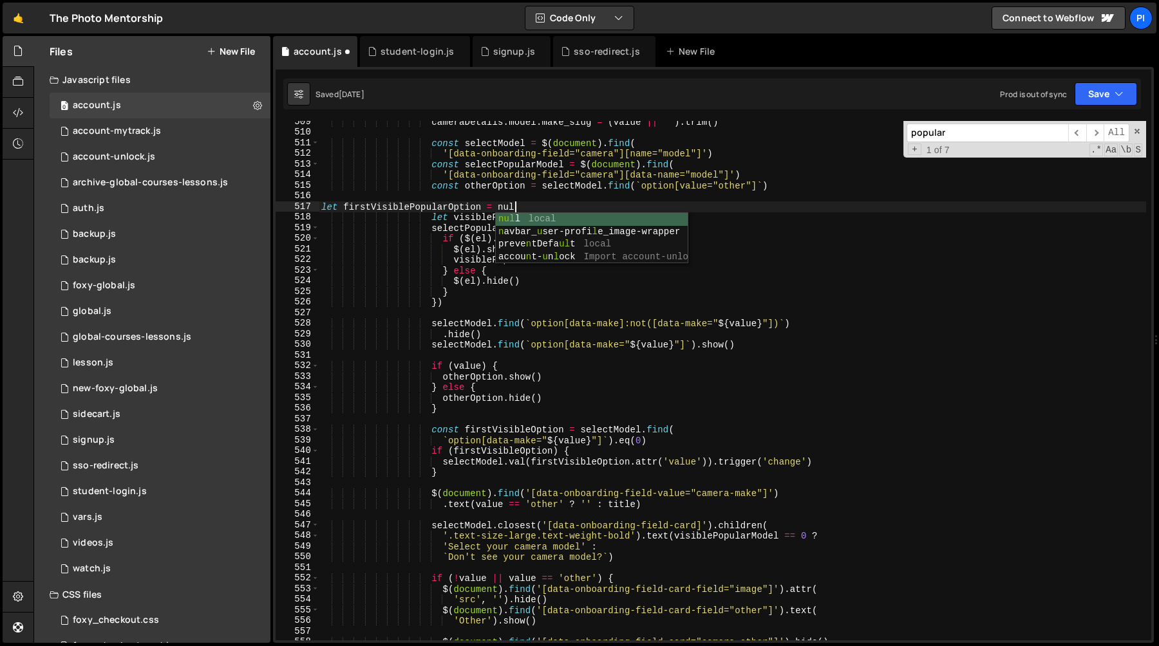
scroll to position [0, 13]
type textarea "let firstVisiblePopularOption = null"
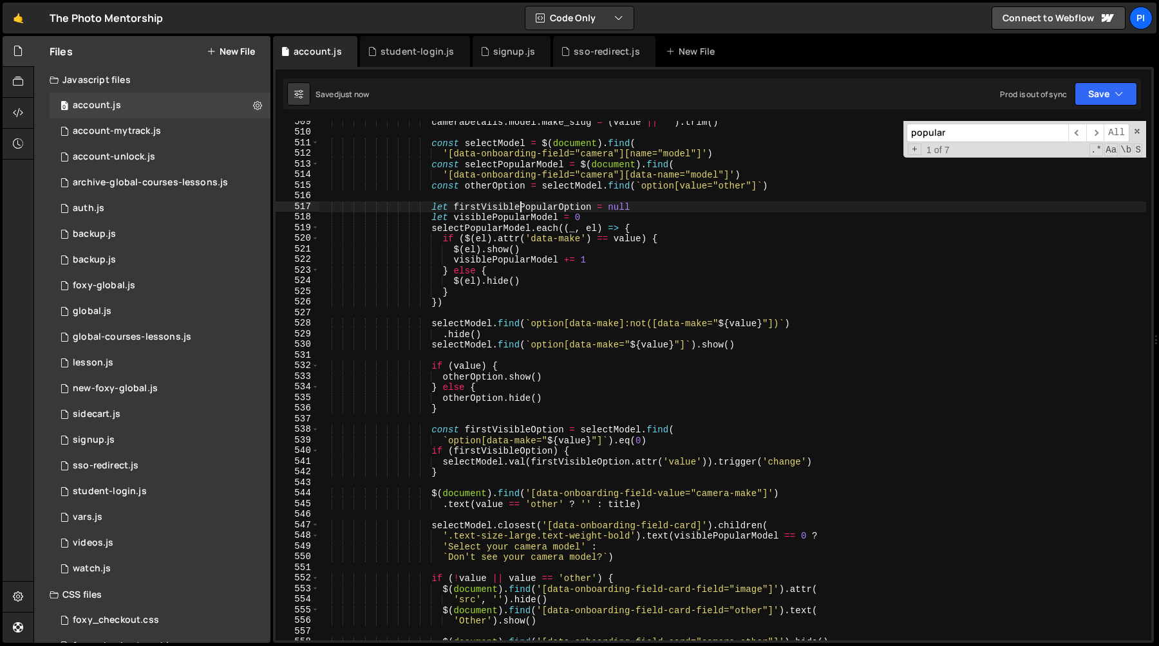
click at [471, 421] on div "cameraDetails . model . make_slug = ( value || '' ) . trim ( ) const selectMode…" at bounding box center [732, 387] width 827 height 541
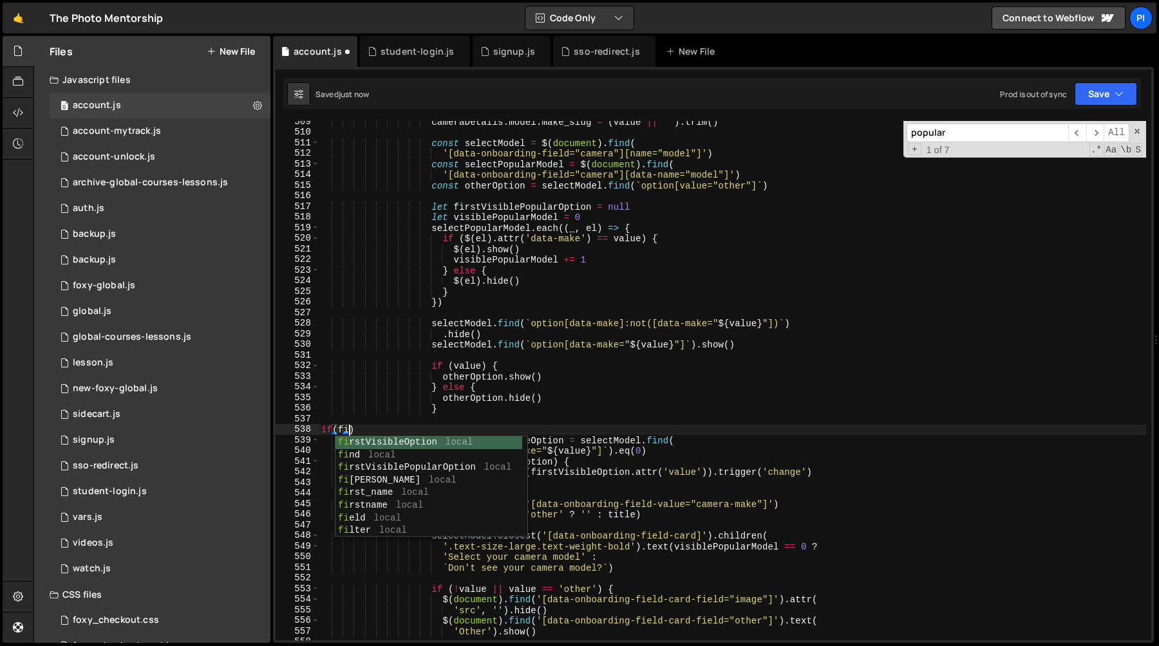
scroll to position [0, 2]
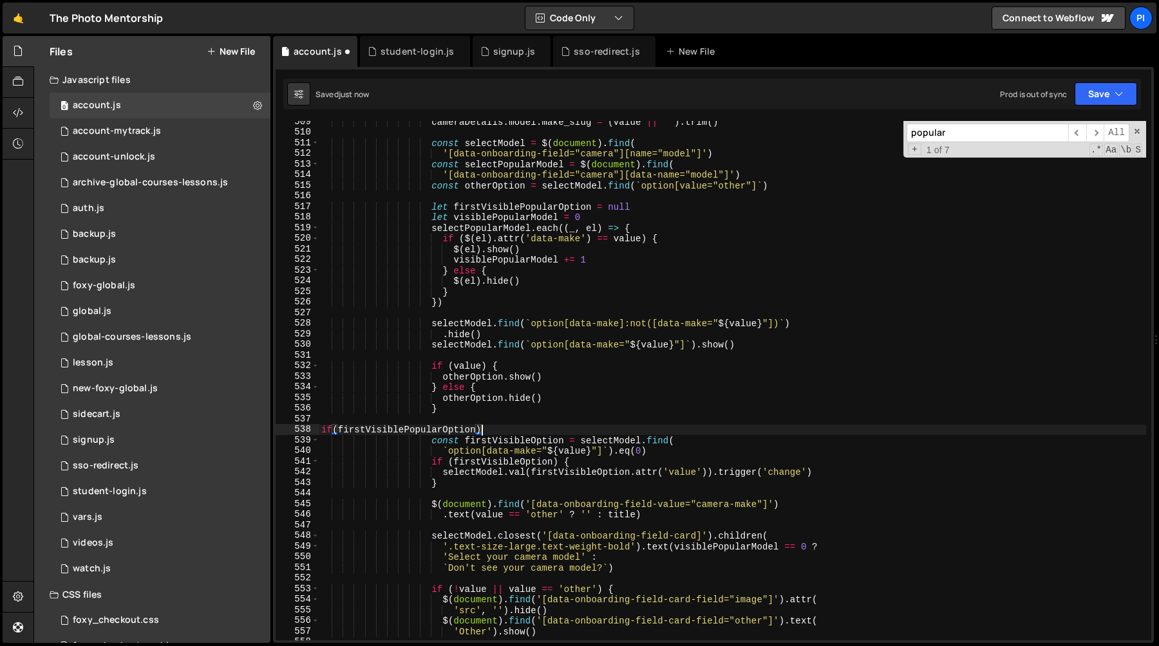
type textarea "if(firstVisiblePopularOption){"
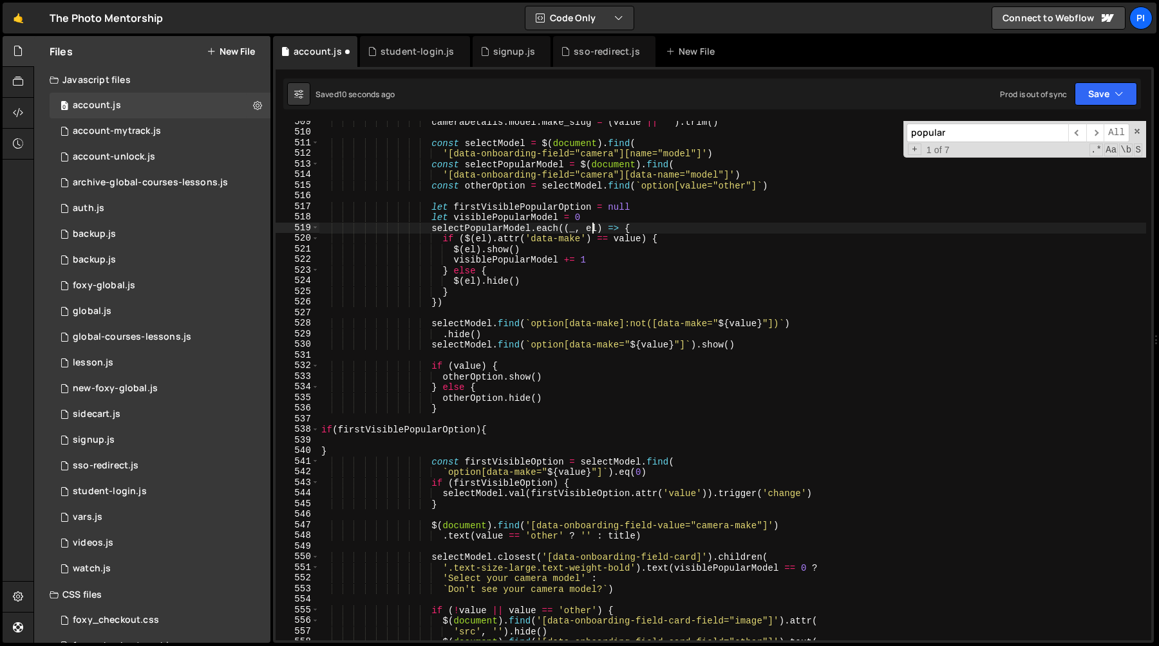
click at [591, 228] on div "cameraDetails . model . make_slug = ( value || '' ) . trim ( ) const selectMode…" at bounding box center [732, 387] width 827 height 541
click at [595, 261] on div "cameraDetails . model . make_slug = ( value || '' ) . trim ( ) const selectMode…" at bounding box center [732, 387] width 827 height 541
type textarea "visiblePopularModel += 1"
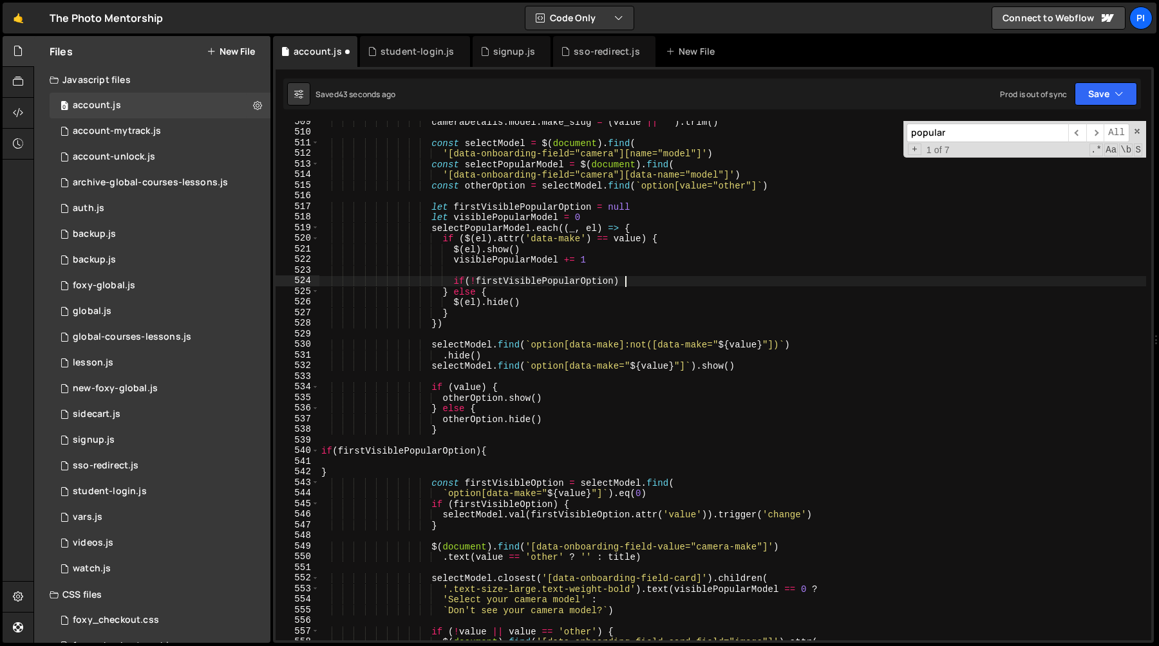
scroll to position [0, 21]
type textarea "if(!firstVisiblePopularOption) {}"
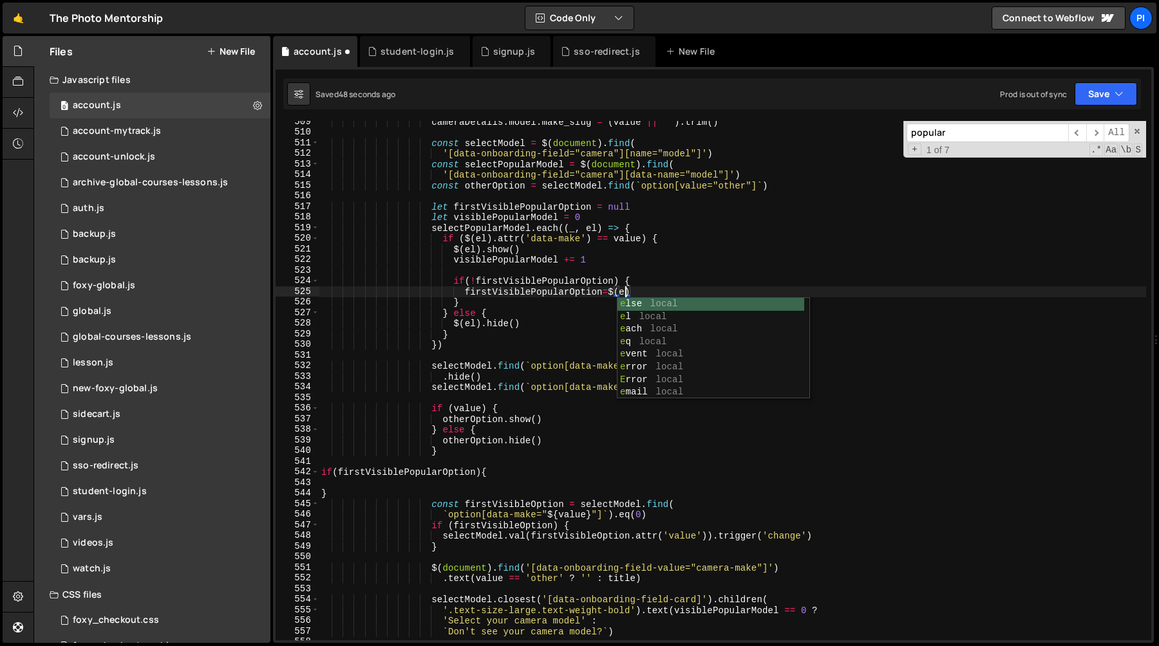
scroll to position [0, 21]
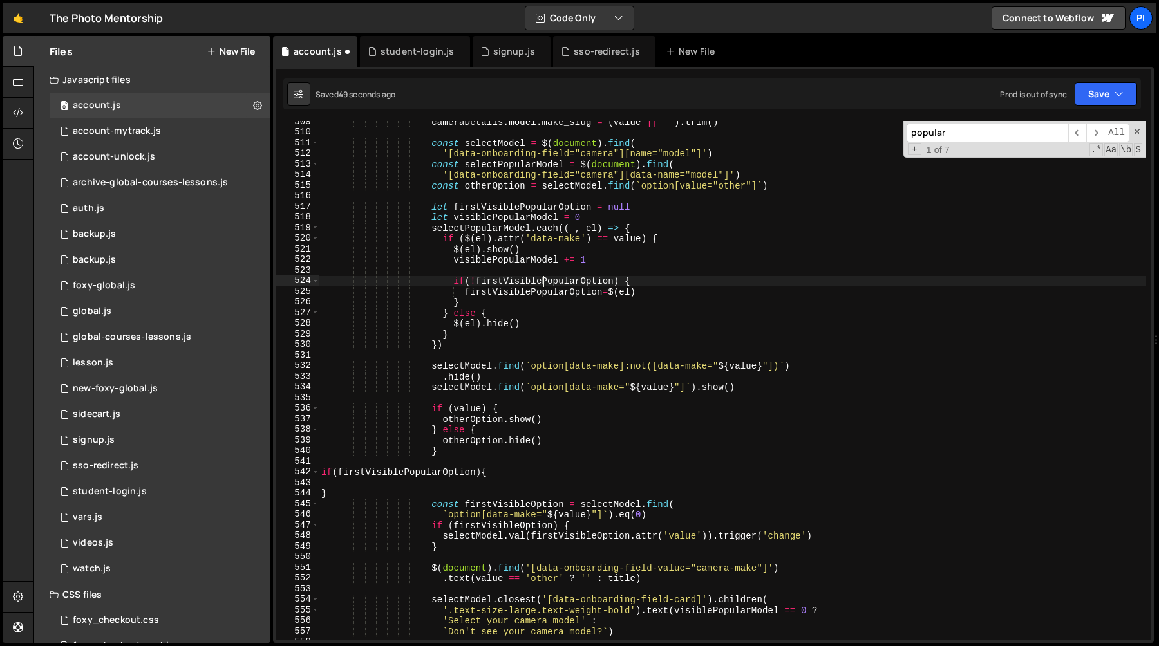
click at [542, 286] on div "cameraDetails . model . make_slug = ( value || '' ) . trim ( ) const selectMode…" at bounding box center [732, 387] width 827 height 541
type textarea "if(!firstVisiblePopularOption) {"
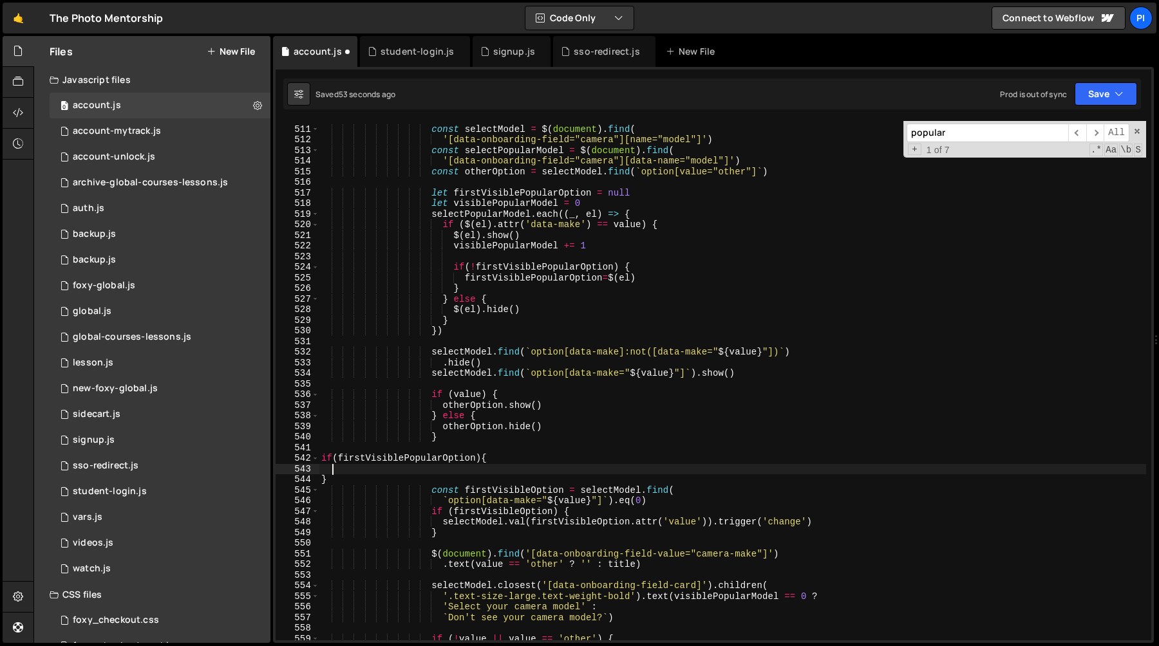
click at [498, 468] on div "const selectModel = $ ( document ) . find ( '[data-onboarding-field="camera"][n…" at bounding box center [732, 383] width 827 height 541
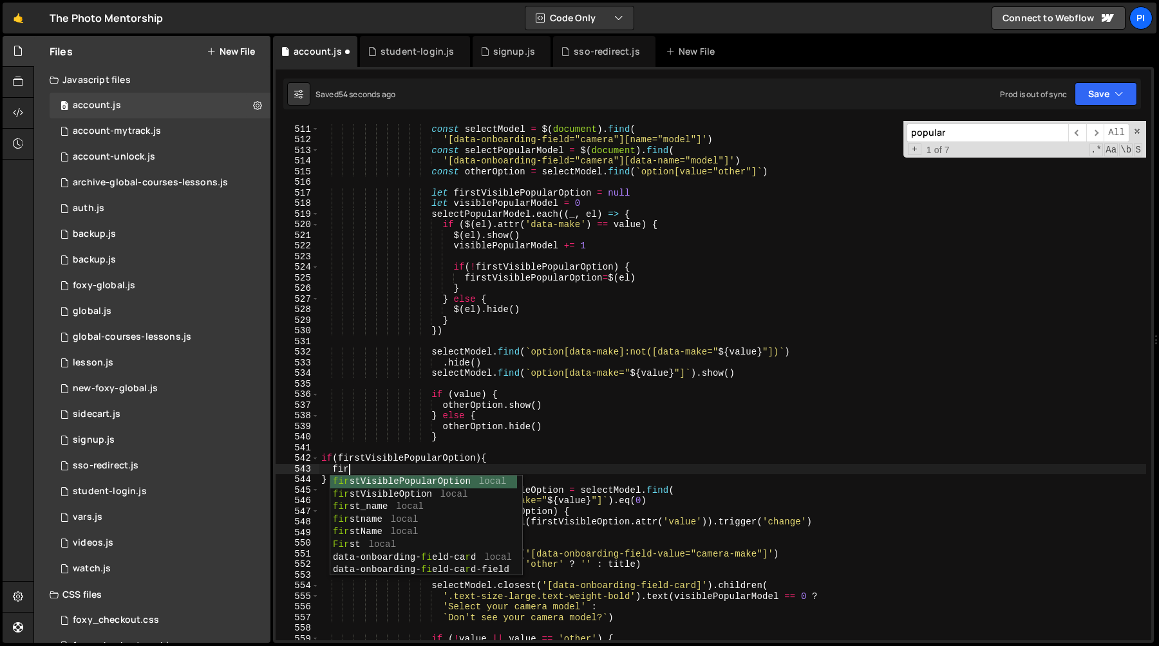
scroll to position [0, 1]
click at [461, 494] on div "firs tVisiblePopularOption local firs tVisibleOption local firs t_name local fi…" at bounding box center [423, 539] width 187 height 126
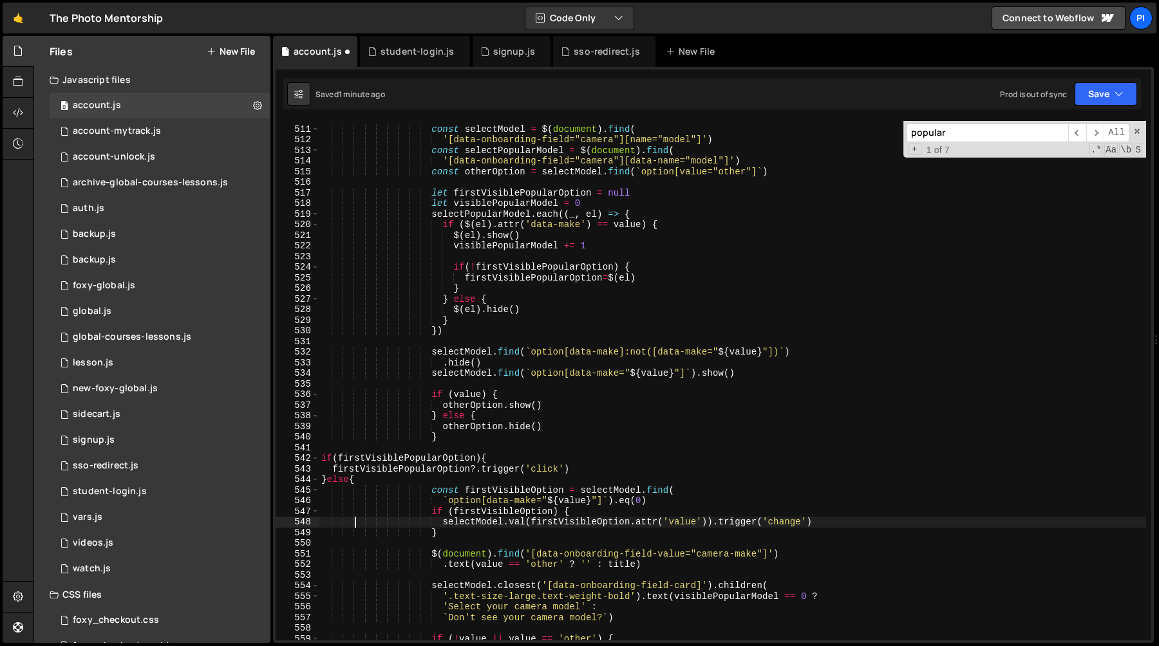
type textarea "}"
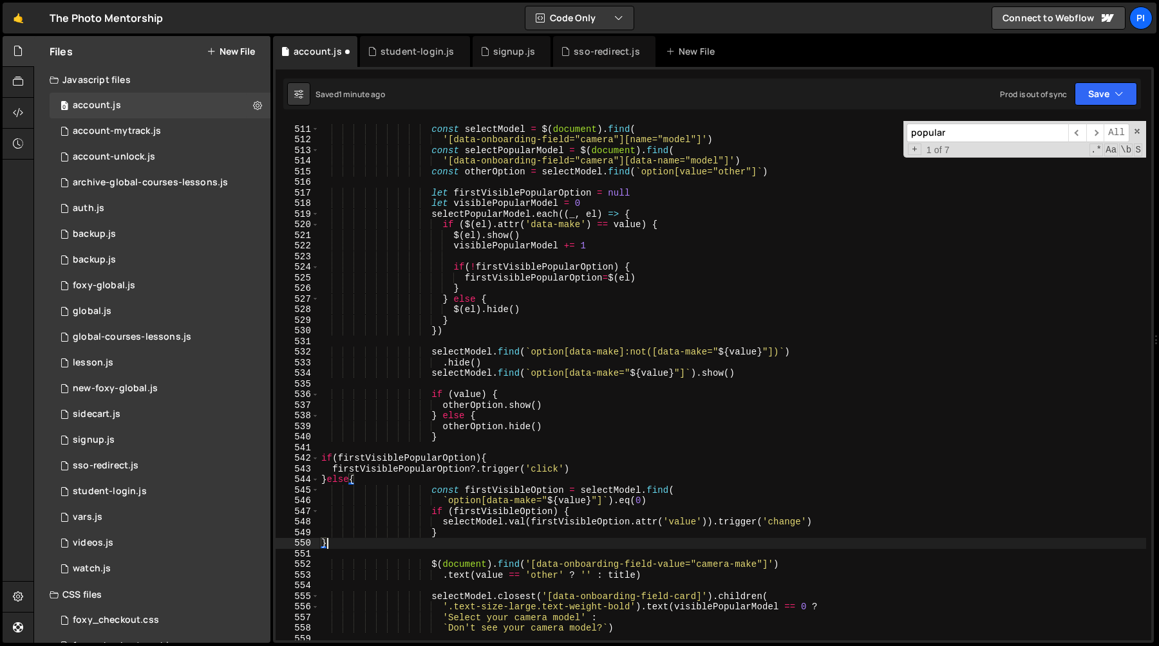
scroll to position [0, 7]
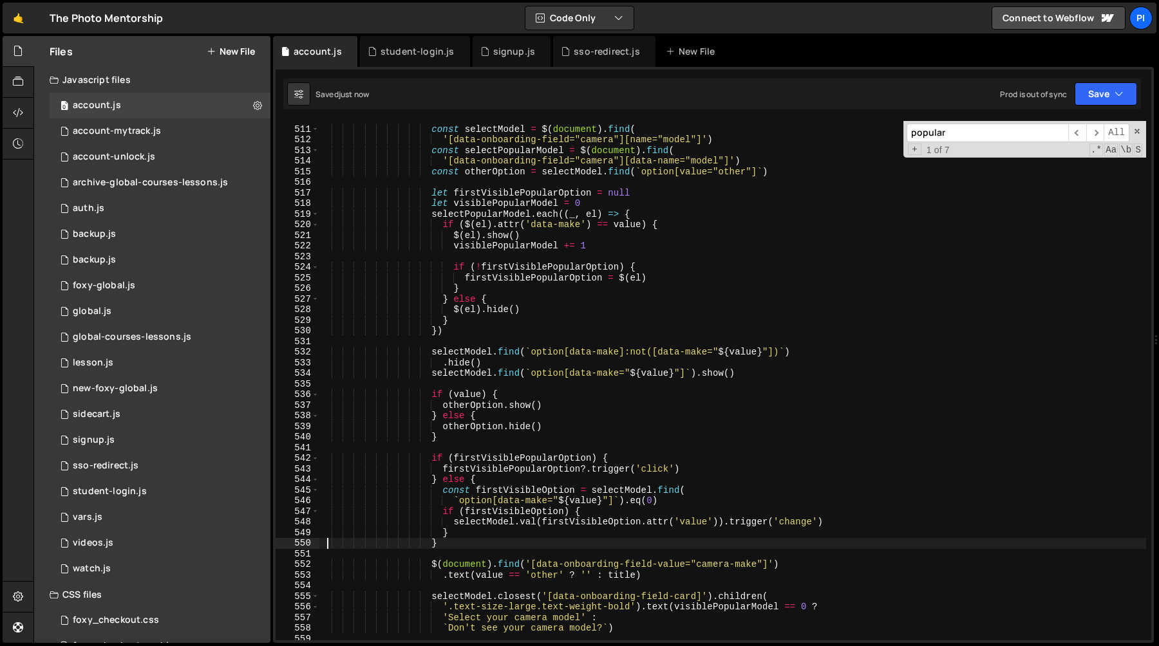
type textarea "}"
